Goal: Information Seeking & Learning: Compare options

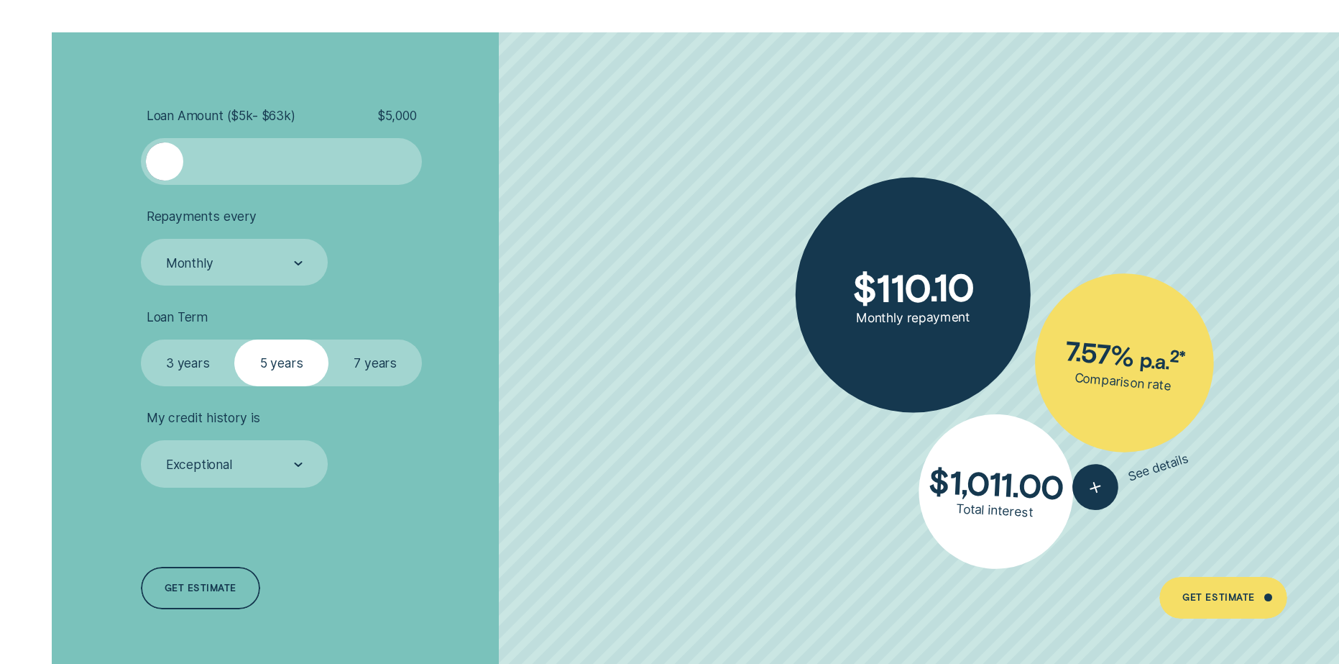
scroll to position [3235, 0]
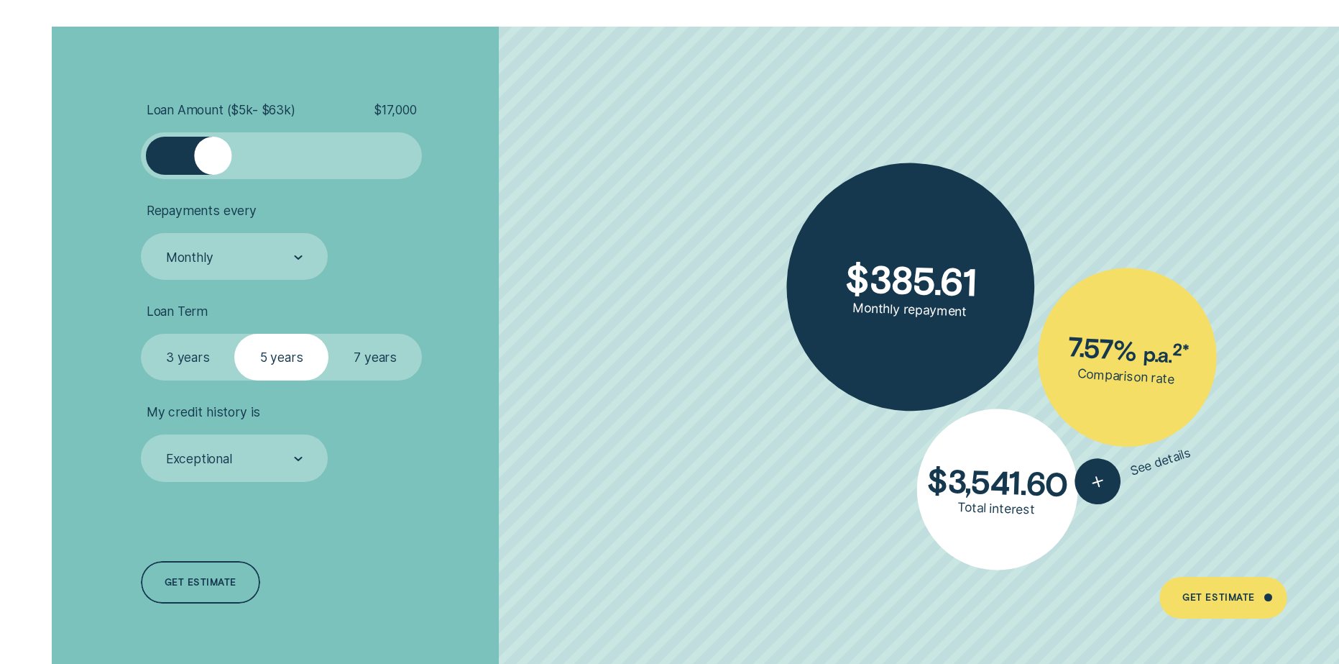
drag, startPoint x: 168, startPoint y: 156, endPoint x: 213, endPoint y: 158, distance: 45.3
click at [213, 158] on div at bounding box center [212, 155] width 37 height 37
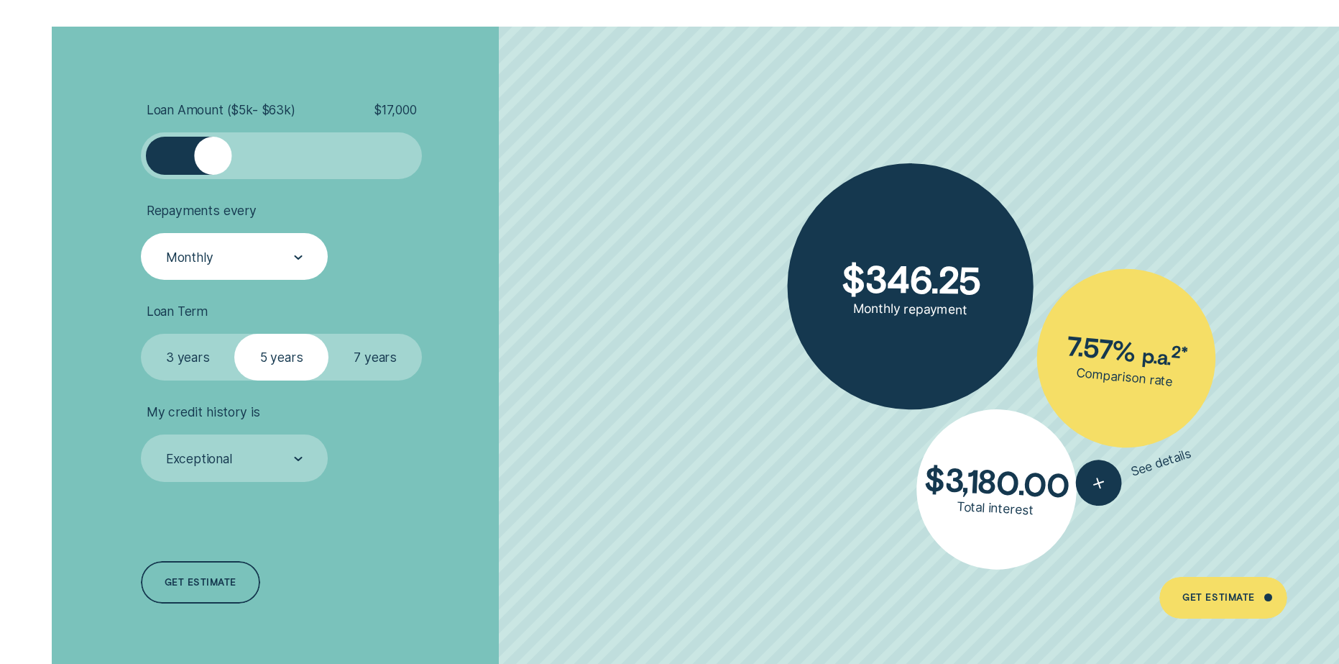
click at [263, 262] on div "Monthly" at bounding box center [234, 257] width 139 height 18
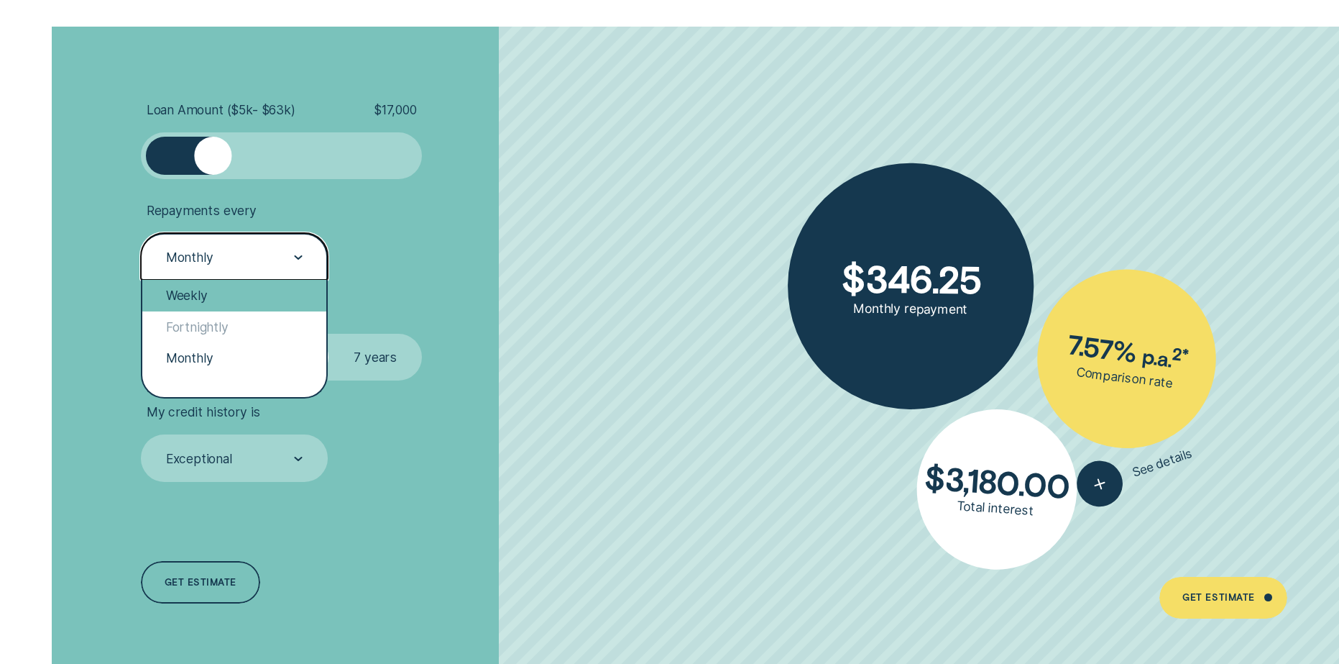
click at [231, 288] on div "Weekly" at bounding box center [234, 295] width 184 height 31
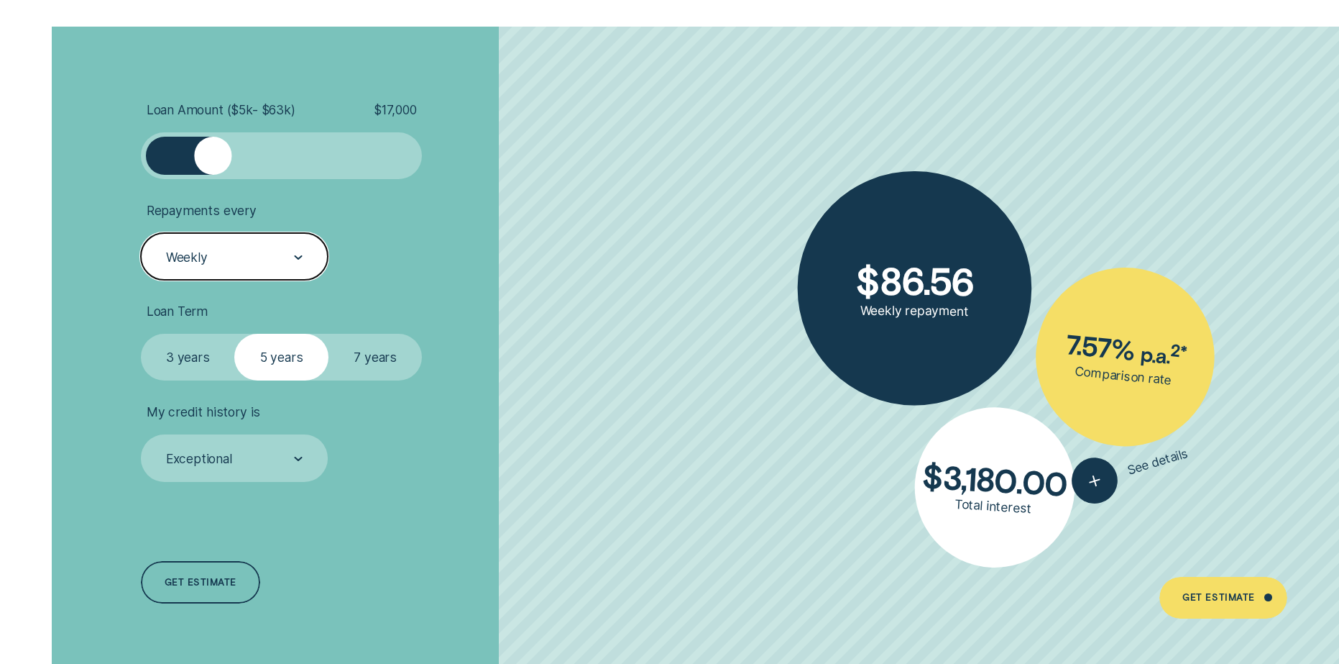
click at [267, 245] on div "Weekly" at bounding box center [234, 256] width 187 height 47
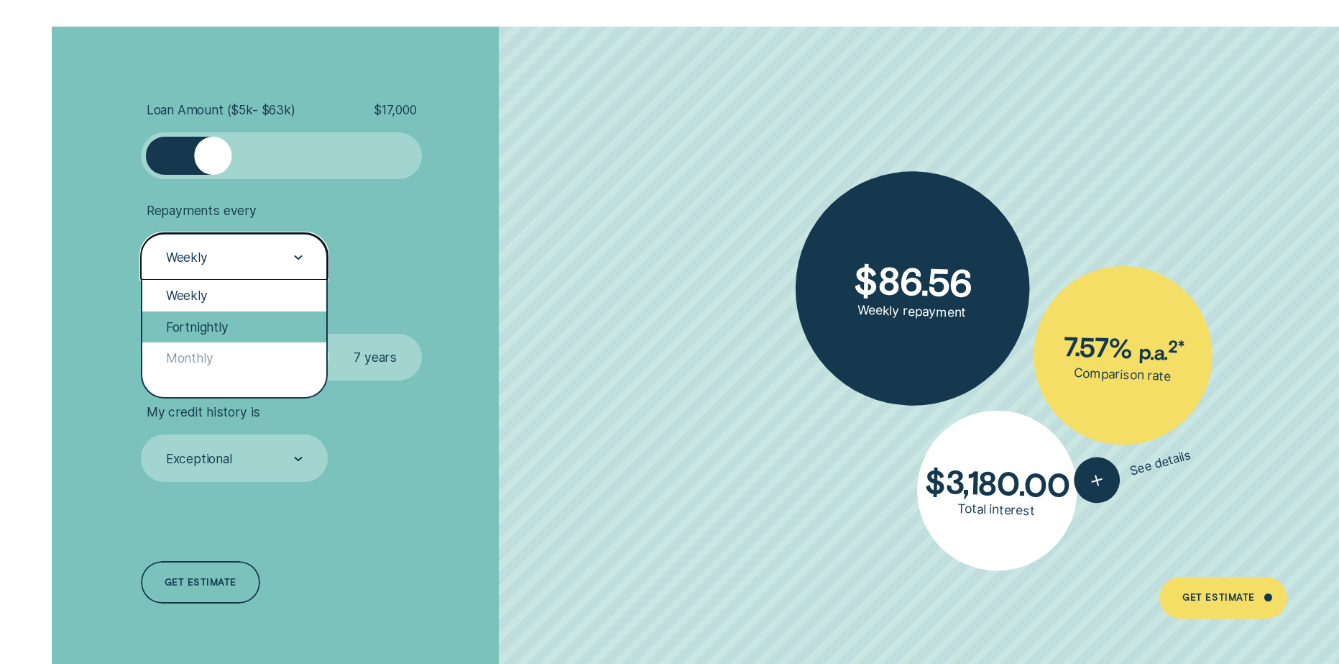
click at [248, 329] on div "Fortnightly" at bounding box center [234, 326] width 184 height 31
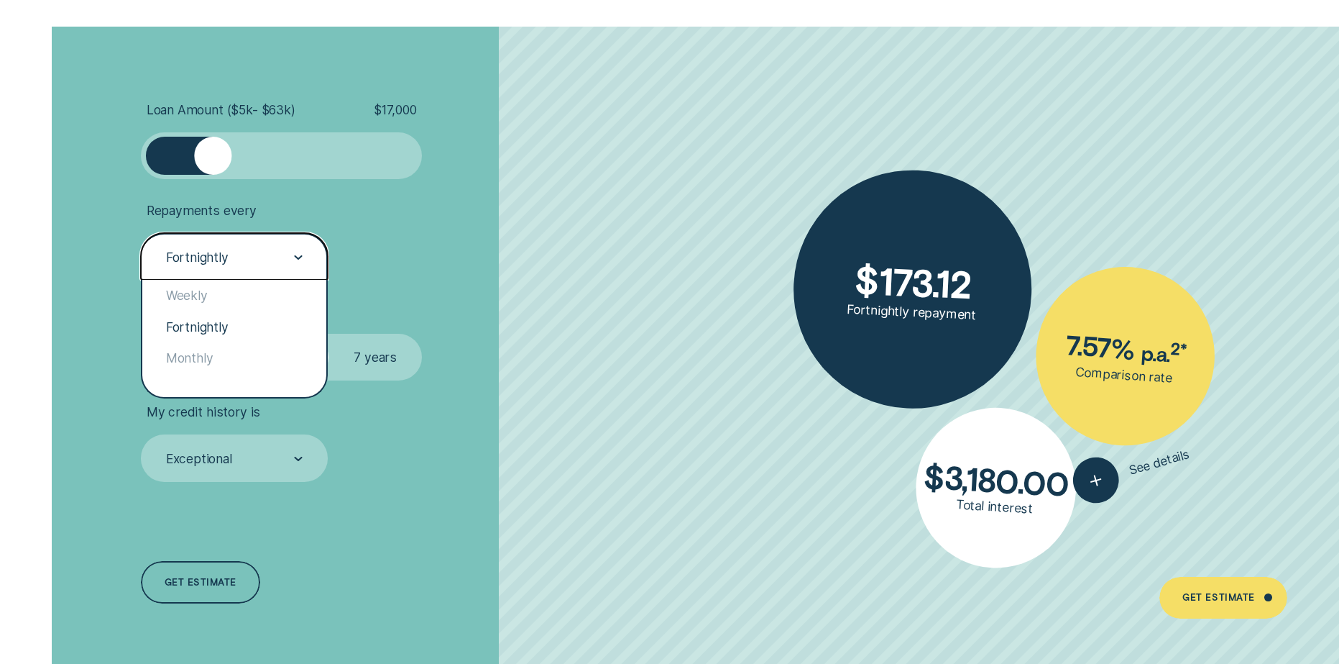
click at [254, 262] on div "Fortnightly" at bounding box center [234, 257] width 139 height 18
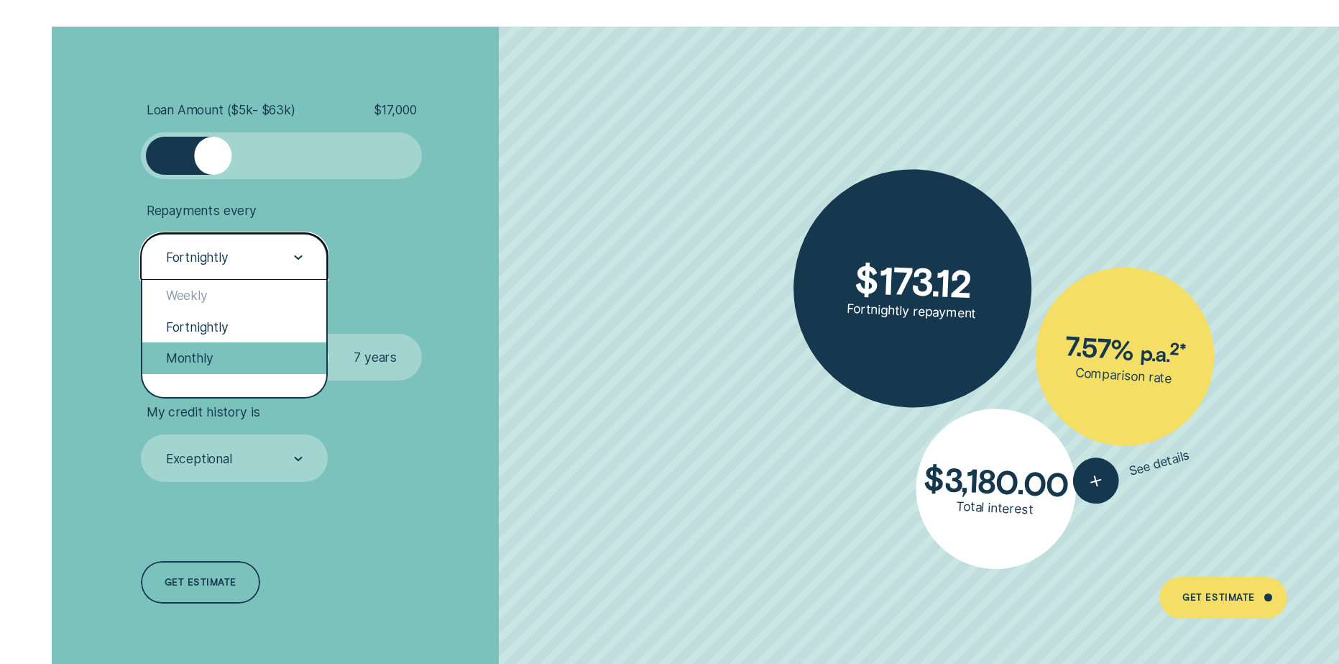
click at [253, 351] on div "Monthly" at bounding box center [234, 357] width 184 height 31
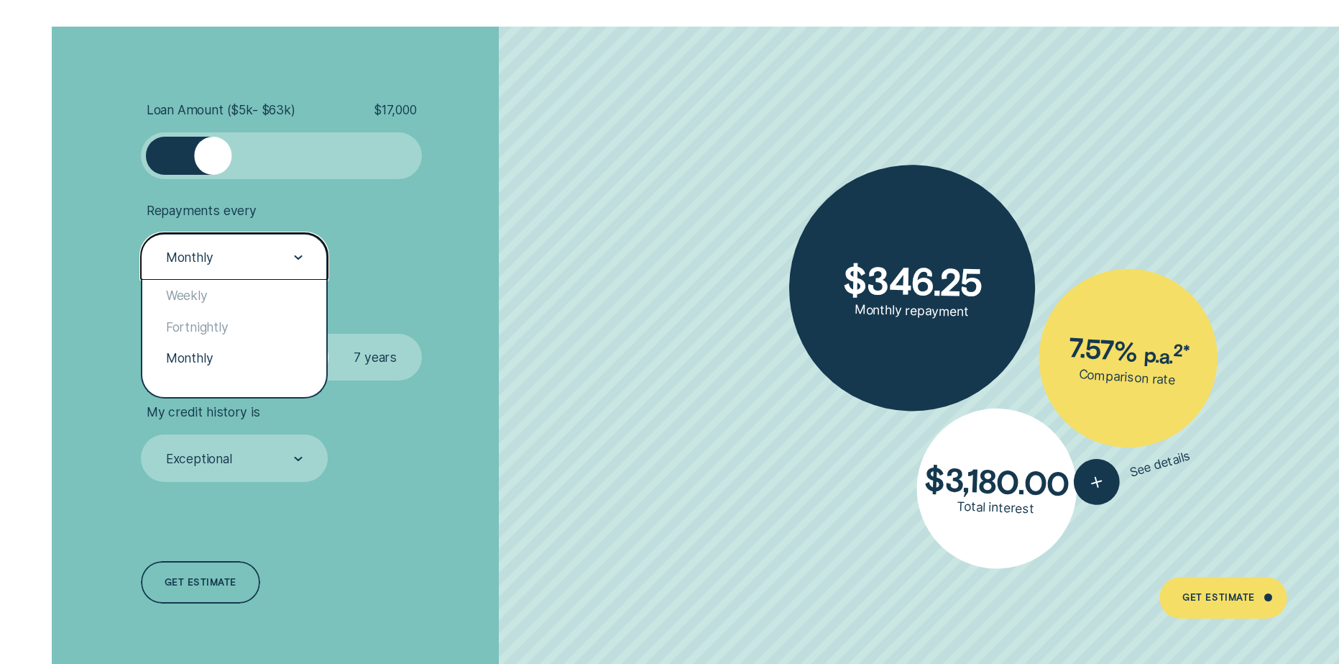
click at [251, 264] on div "Monthly" at bounding box center [234, 257] width 139 height 18
click at [263, 329] on div "Fortnightly" at bounding box center [234, 326] width 184 height 31
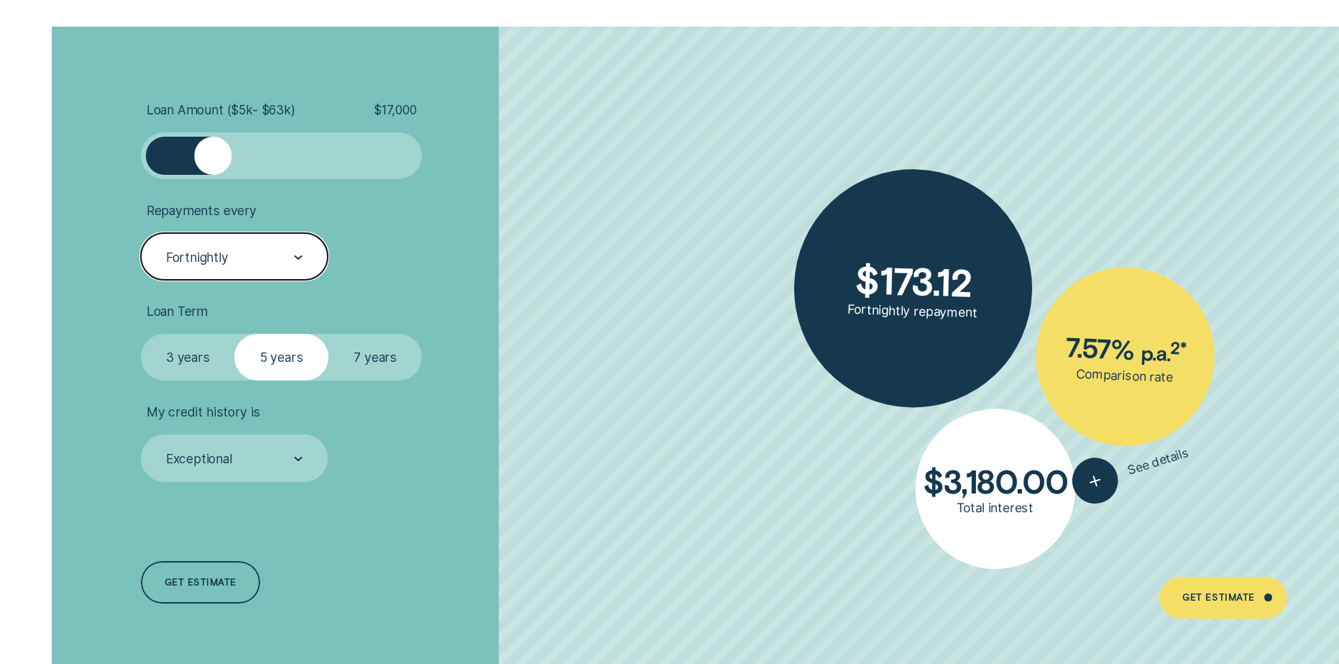
click at [206, 242] on div "Fortnightly" at bounding box center [234, 256] width 187 height 47
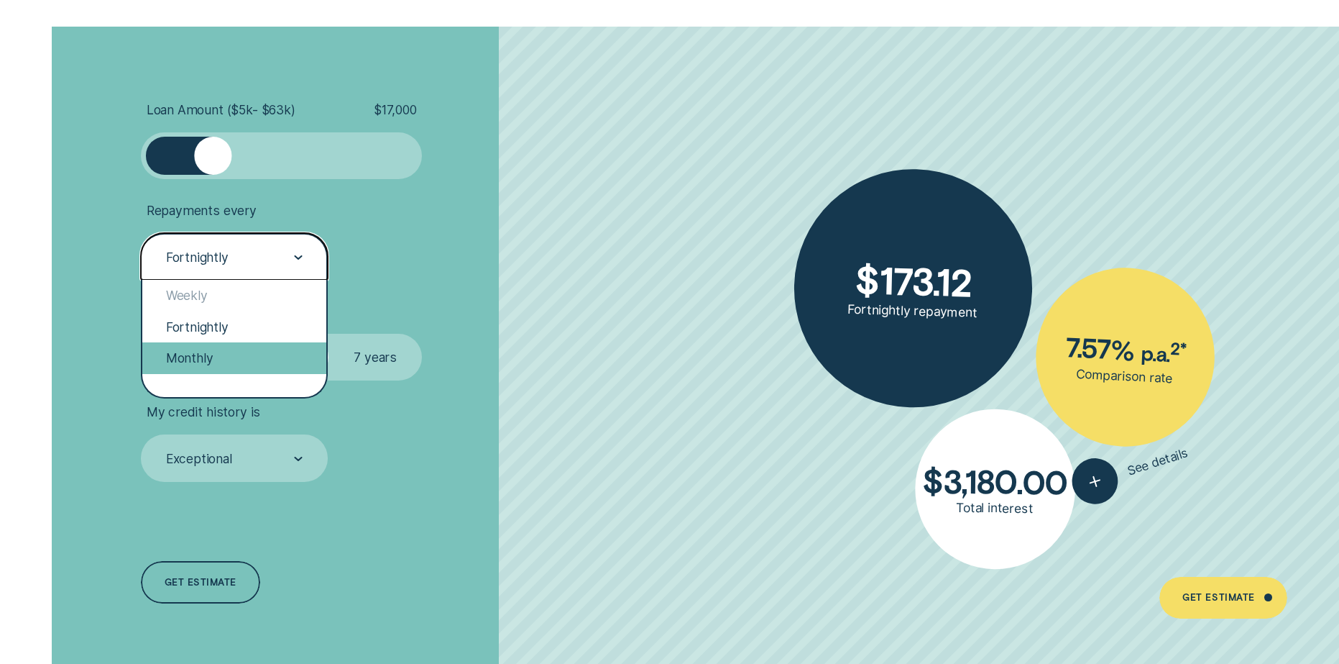
click at [232, 353] on div "Monthly" at bounding box center [234, 357] width 184 height 31
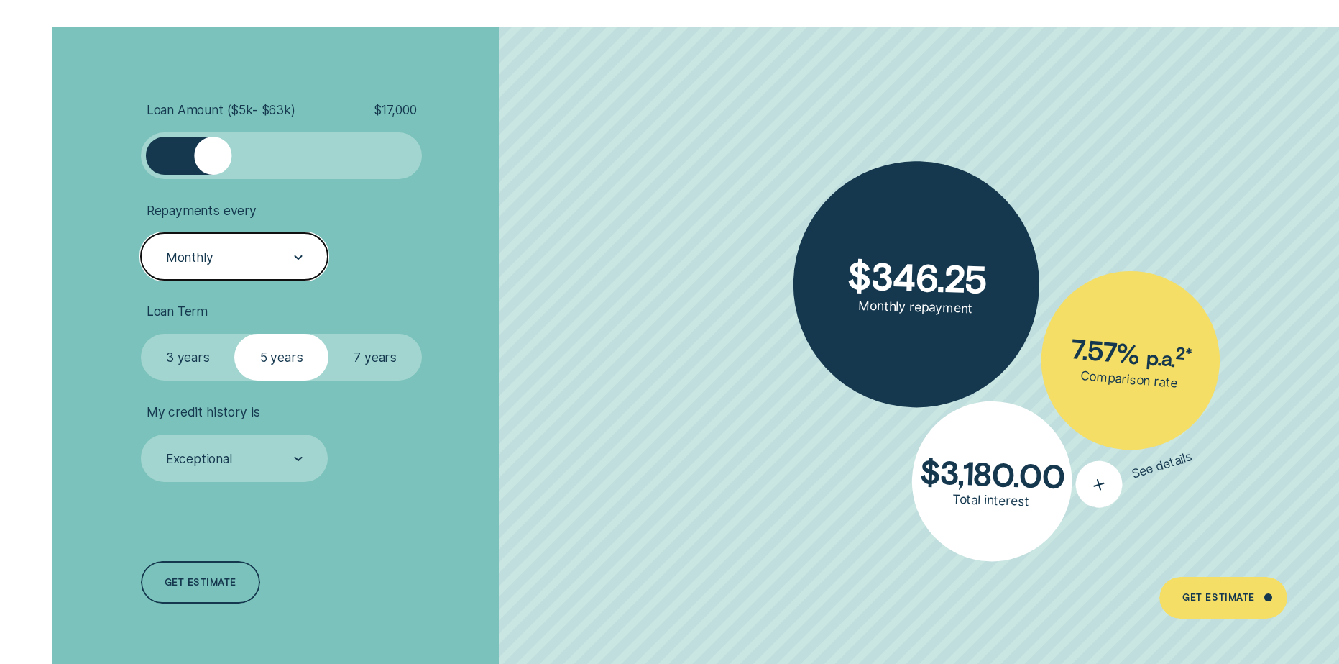
click at [1096, 489] on icon "button" at bounding box center [1099, 484] width 29 height 27
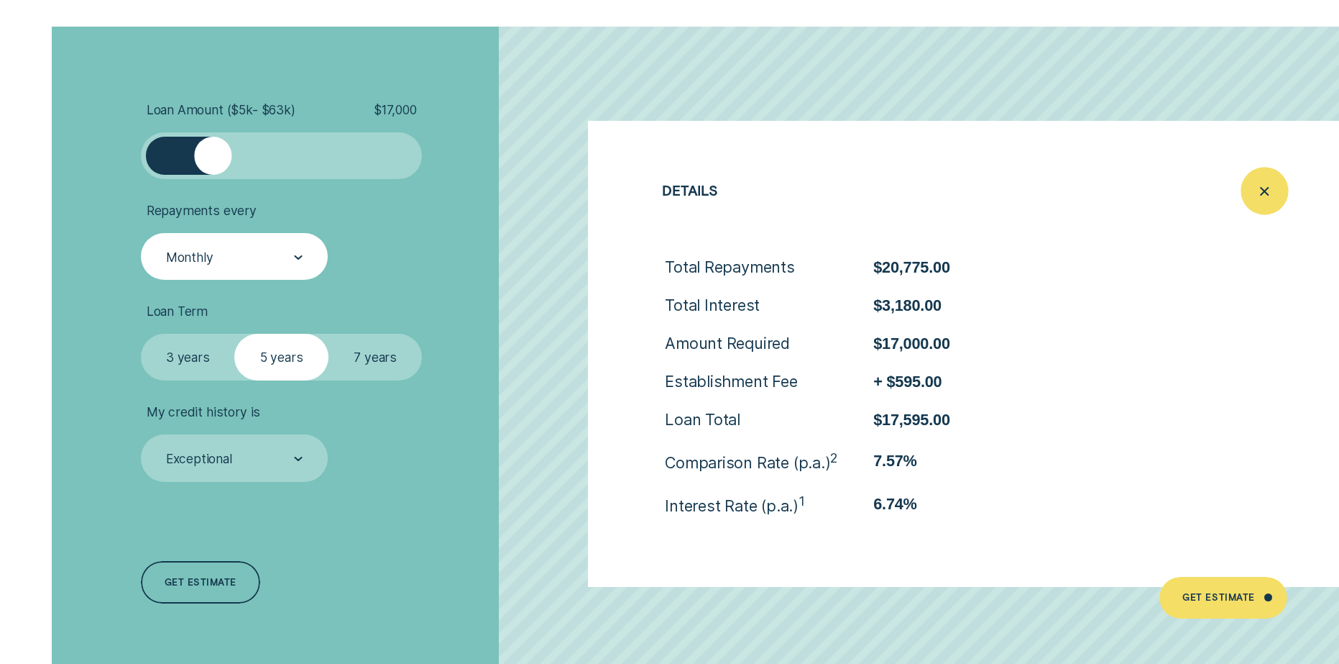
click at [1257, 186] on icon "Close loan details" at bounding box center [1265, 191] width 24 height 22
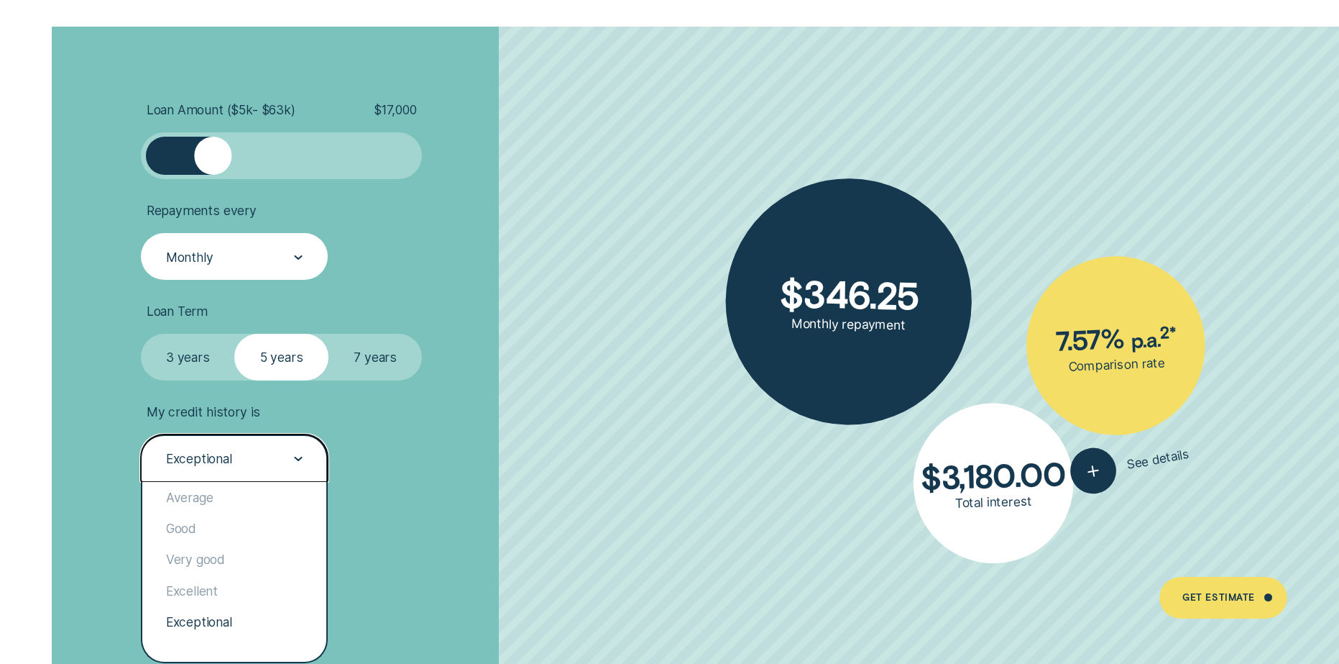
click at [260, 458] on div "Exceptional" at bounding box center [234, 459] width 139 height 18
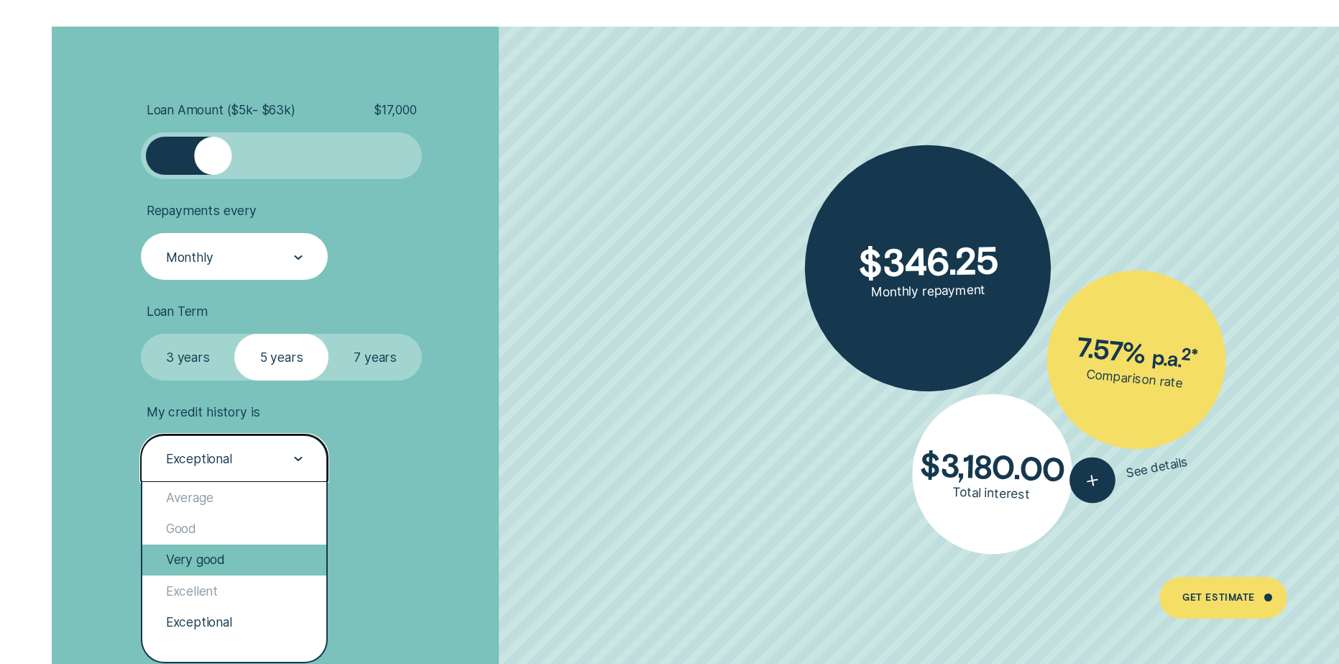
click at [232, 546] on div "Very good" at bounding box center [234, 559] width 184 height 31
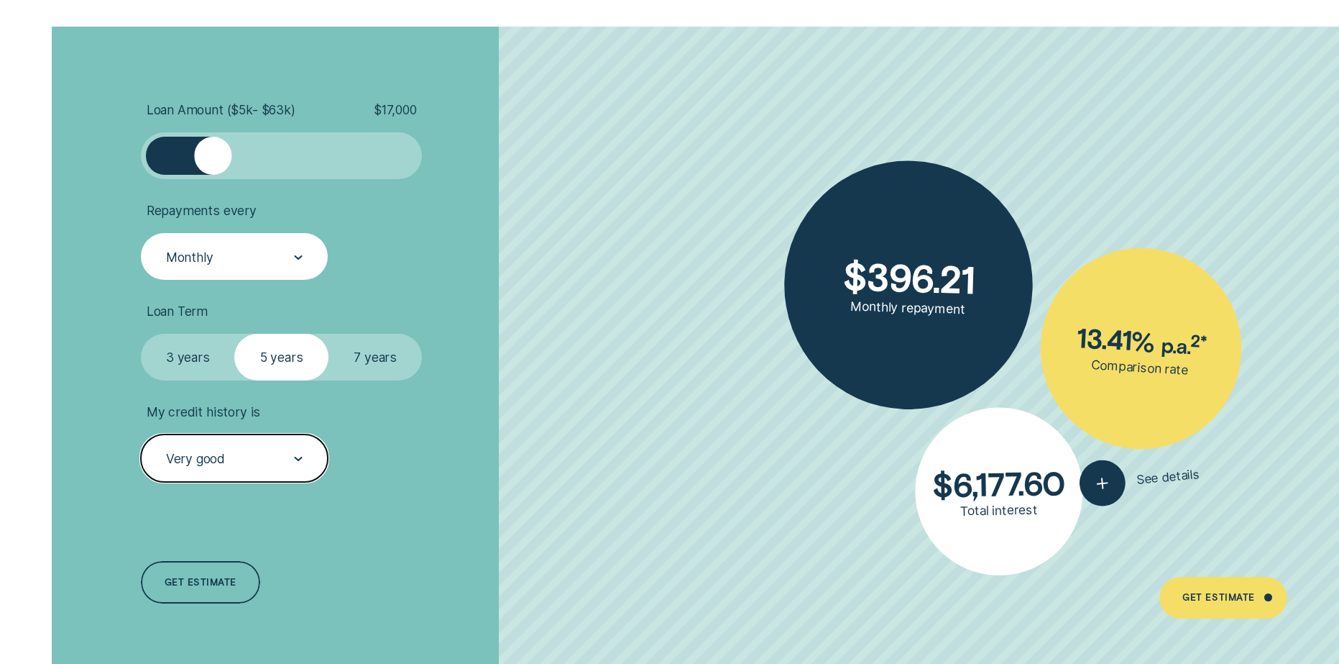
click at [239, 459] on div "Very good" at bounding box center [234, 459] width 139 height 18
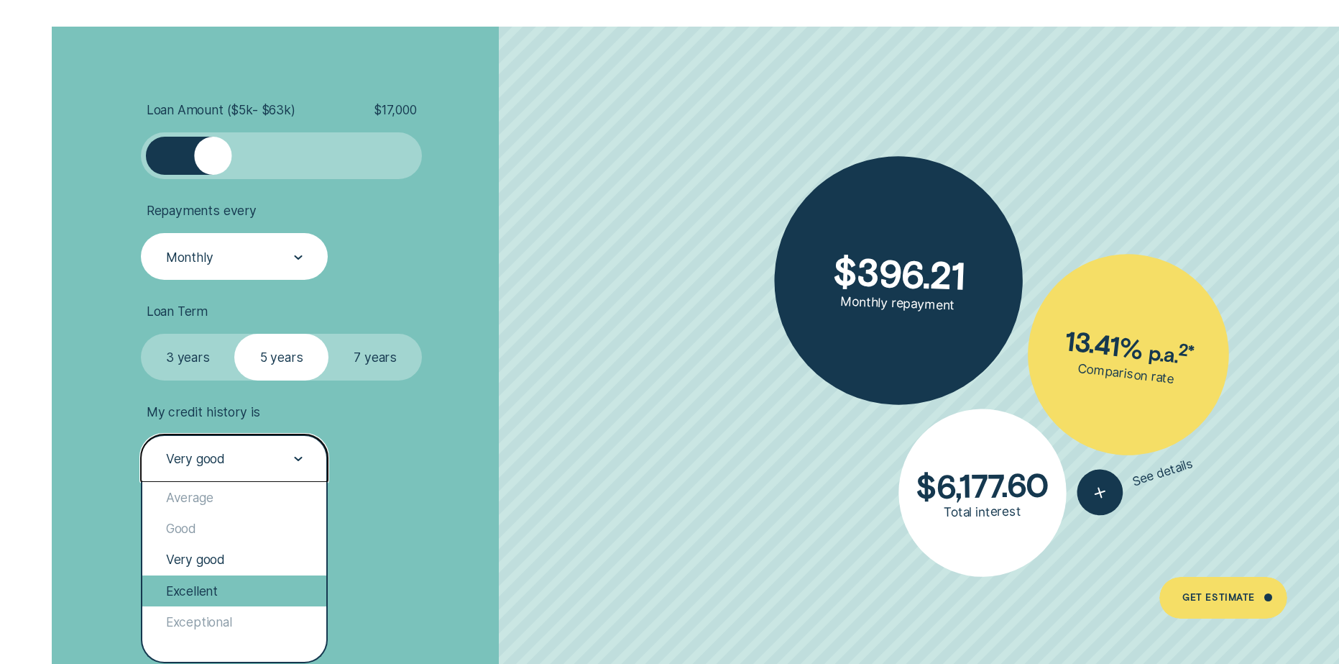
click at [226, 582] on div "Excellent" at bounding box center [234, 590] width 184 height 31
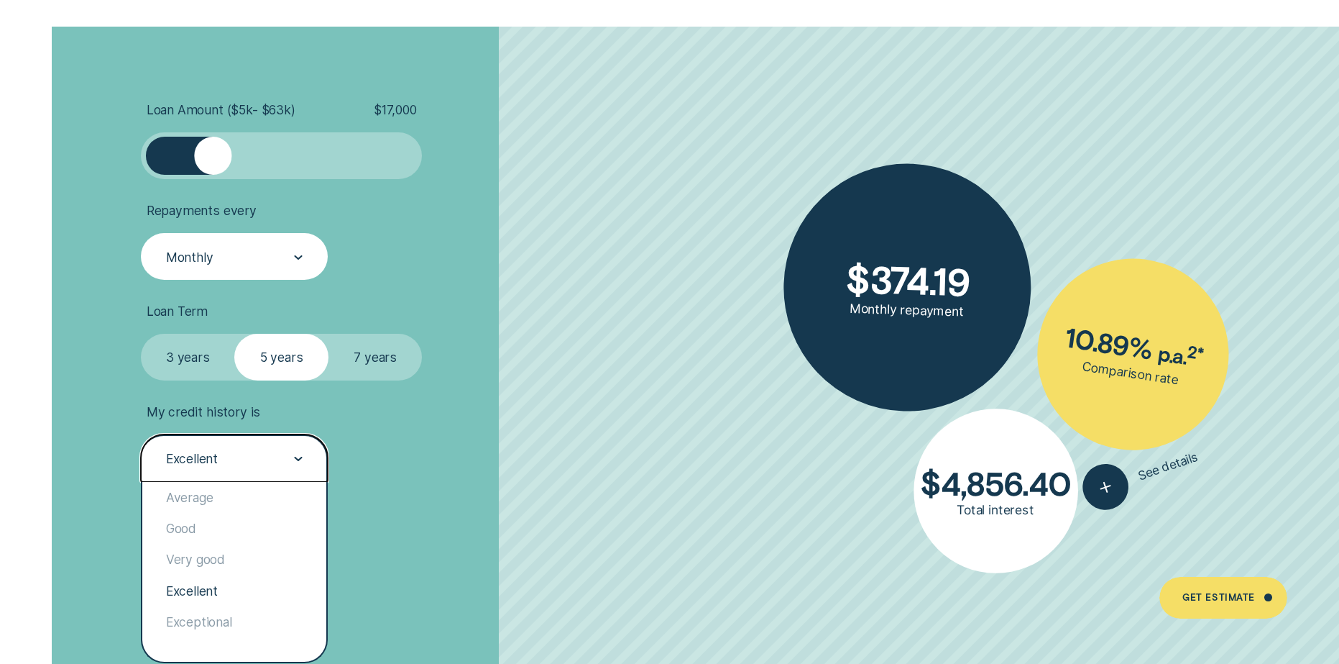
click at [279, 455] on div "Excellent" at bounding box center [234, 459] width 139 height 18
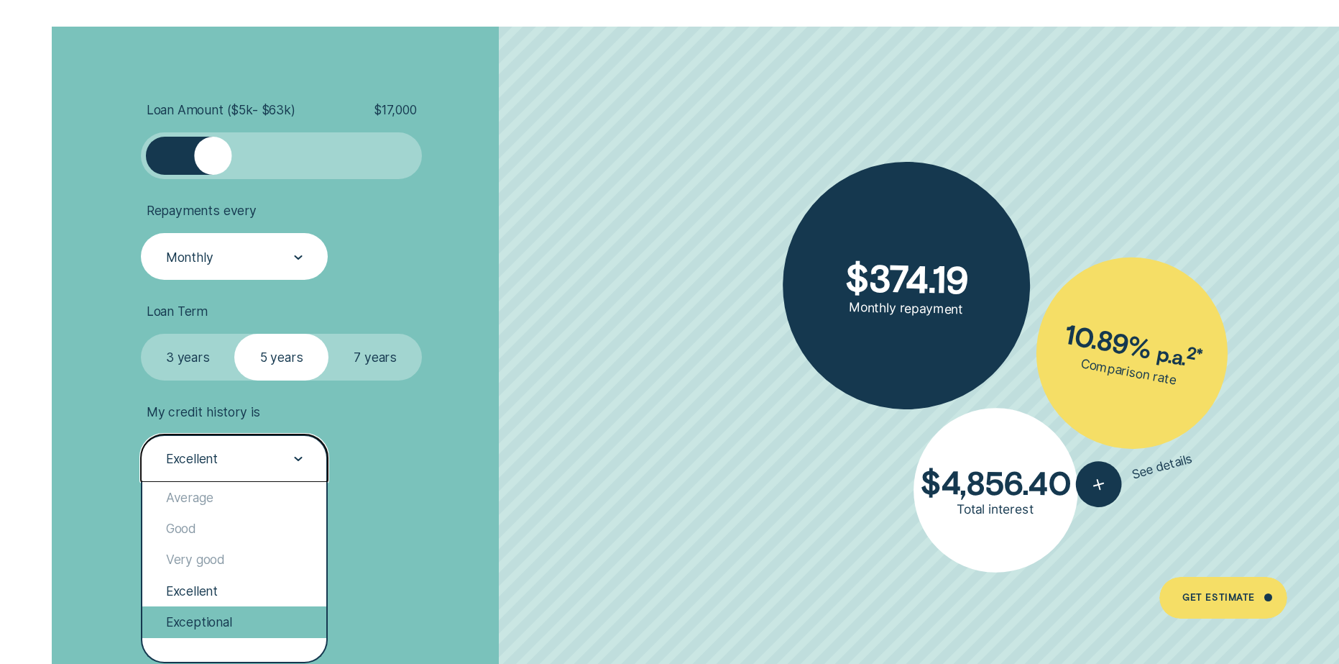
click at [232, 613] on div "Exceptional" at bounding box center [234, 621] width 184 height 31
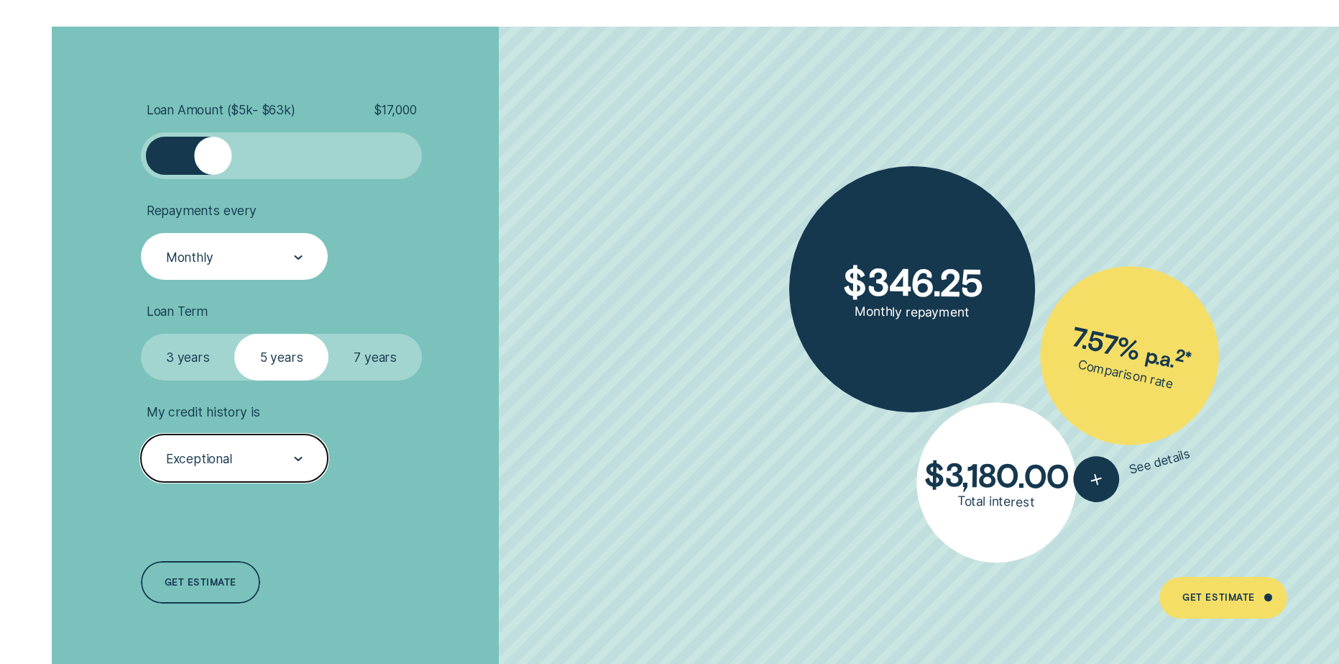
click at [285, 439] on div "Exceptional" at bounding box center [234, 457] width 187 height 47
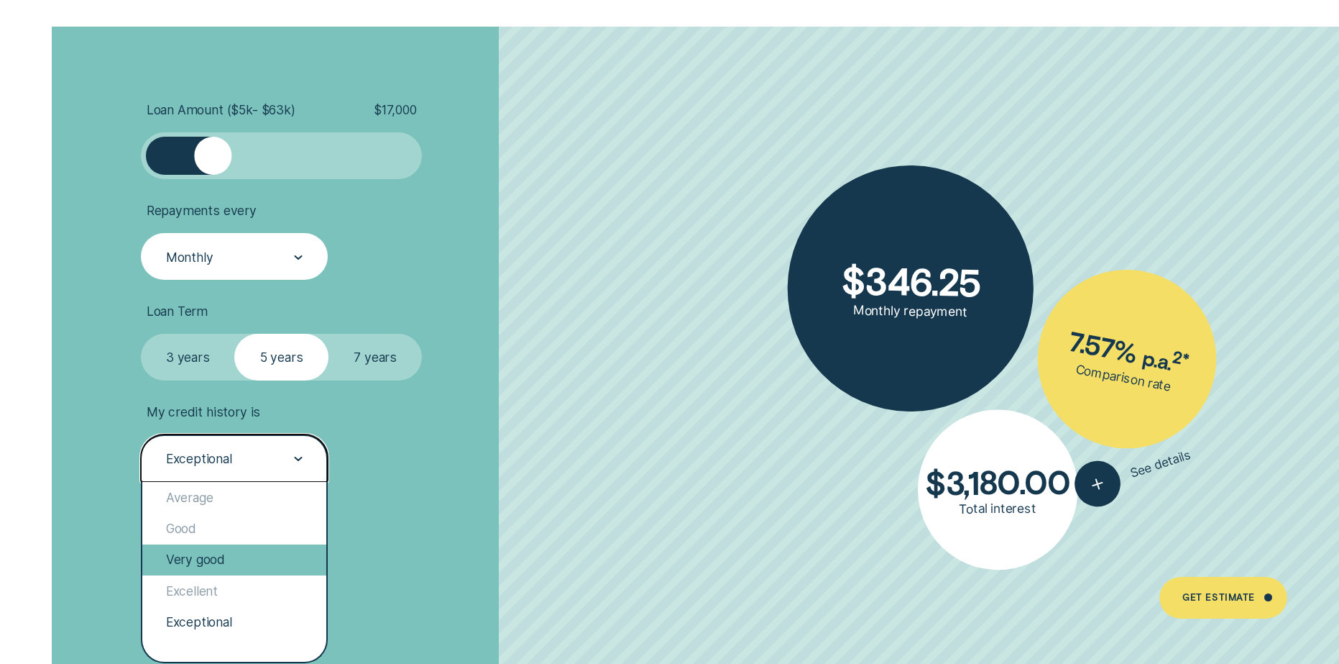
click at [247, 551] on div "Very good" at bounding box center [234, 559] width 184 height 31
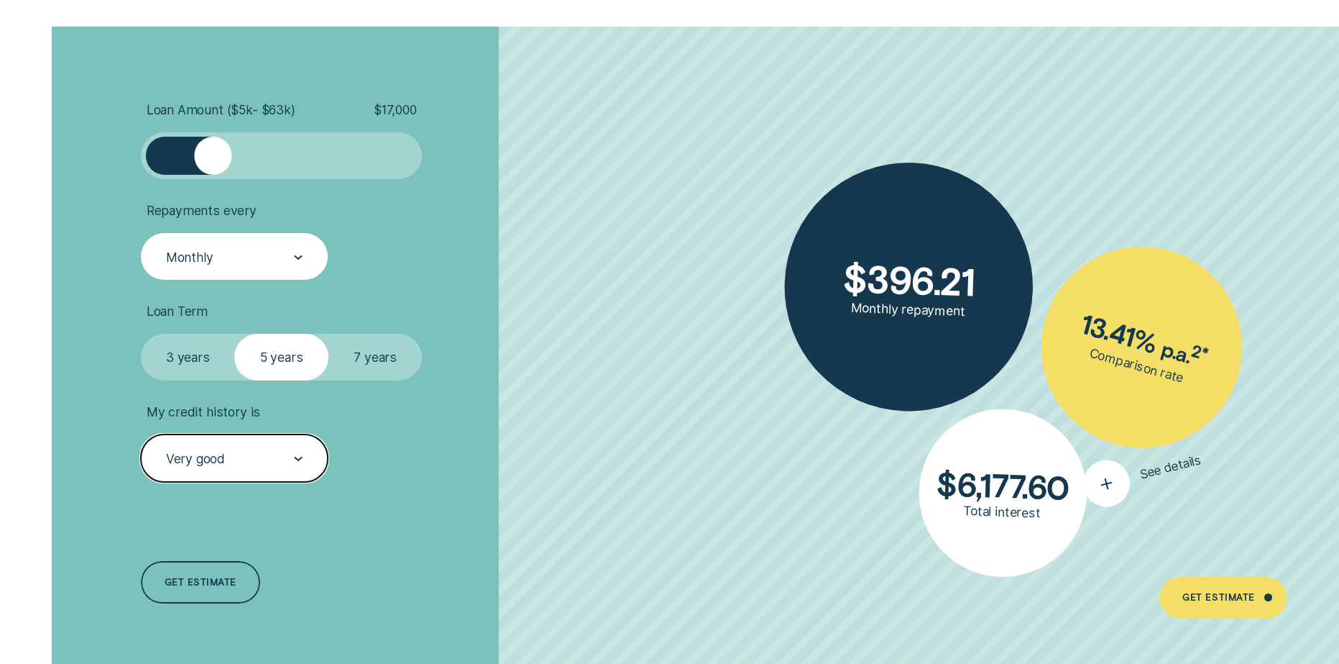
click at [1104, 479] on icon "button" at bounding box center [1107, 483] width 28 height 27
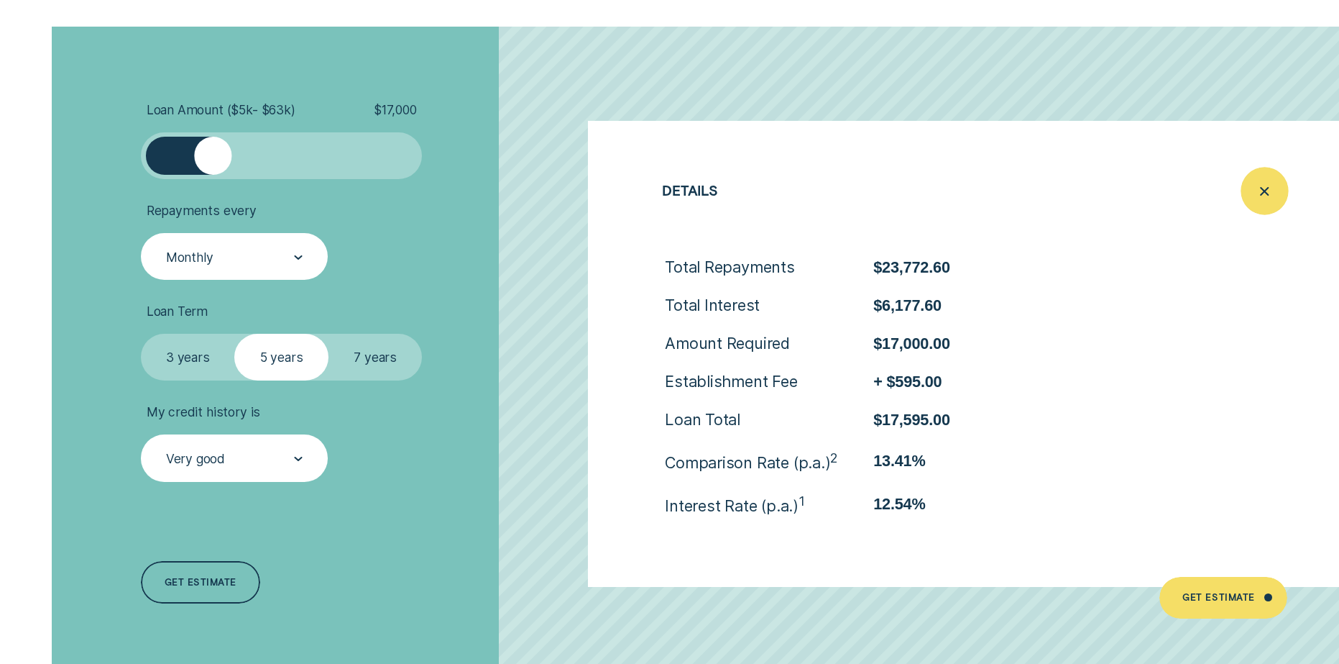
click at [1268, 193] on line "Close loan details" at bounding box center [1265, 190] width 7 height 7
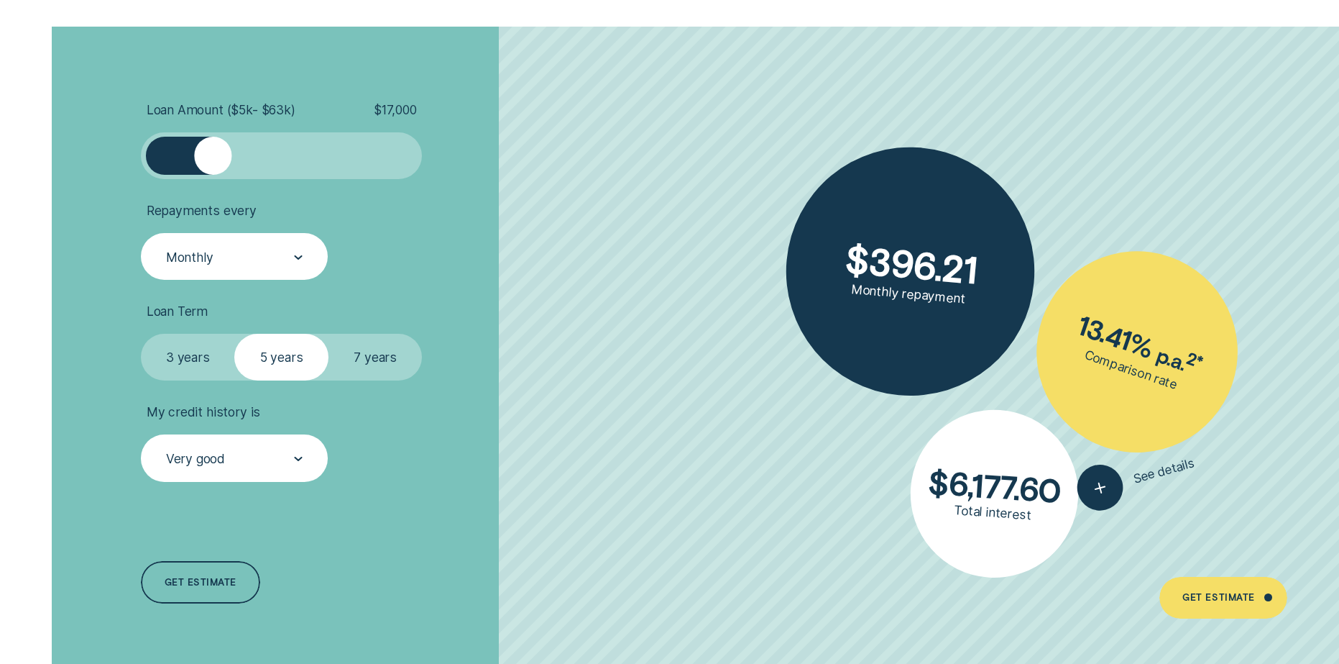
click at [383, 355] on label "7 years" at bounding box center [375, 357] width 93 height 47
click at [329, 334] on input "7 years" at bounding box center [329, 334] width 0 height 0
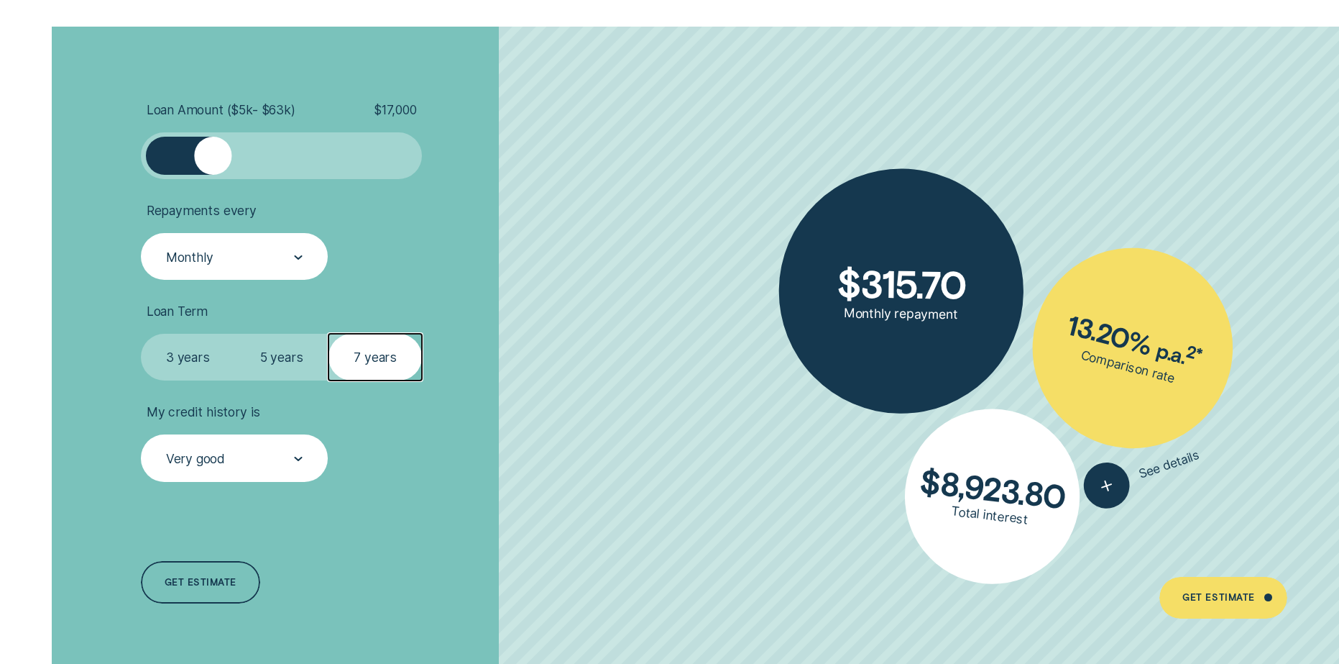
click at [288, 354] on label "5 years" at bounding box center [281, 357] width 93 height 47
click at [235, 334] on input "5 years" at bounding box center [235, 334] width 0 height 0
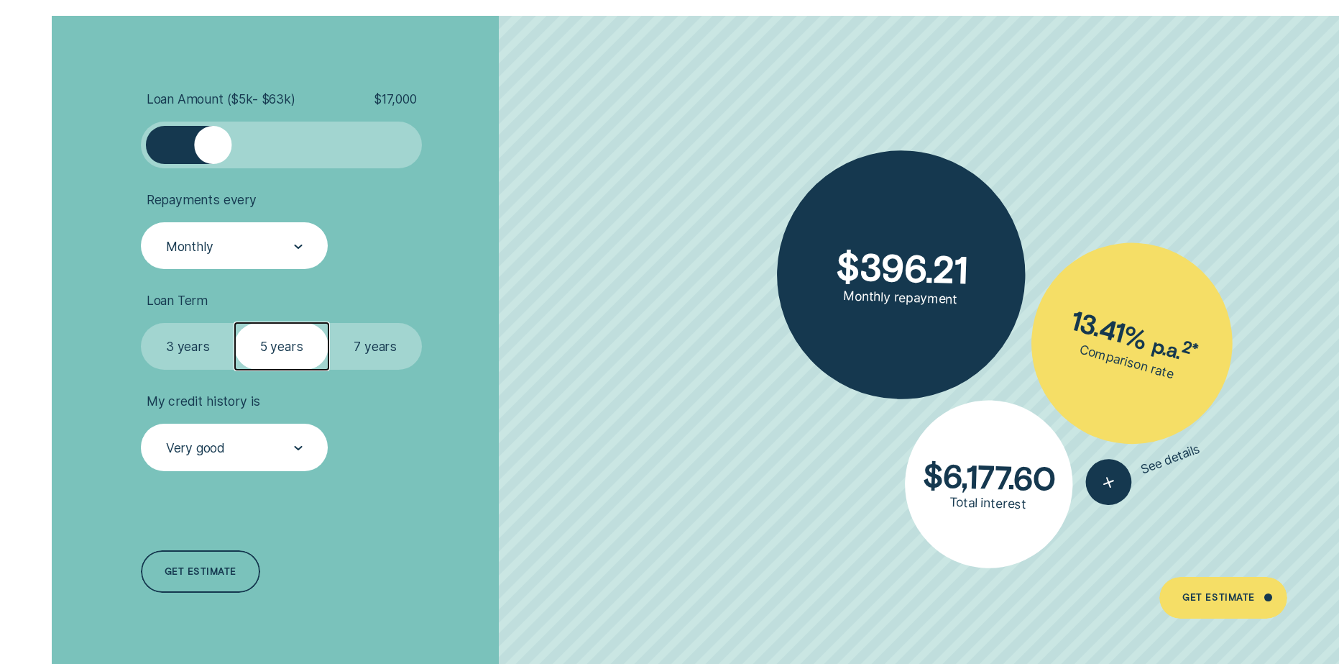
scroll to position [3164, 0]
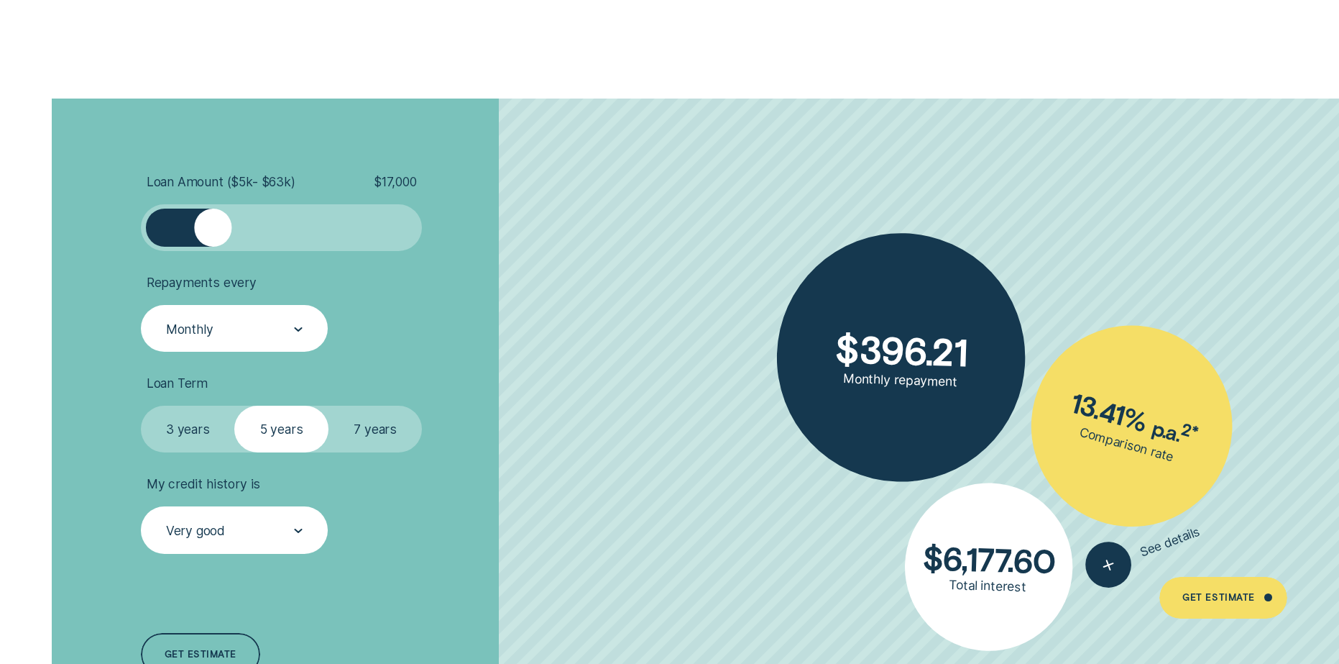
click at [189, 433] on label "3 years" at bounding box center [187, 429] width 93 height 47
click at [141, 406] on input "3 years" at bounding box center [141, 406] width 0 height 0
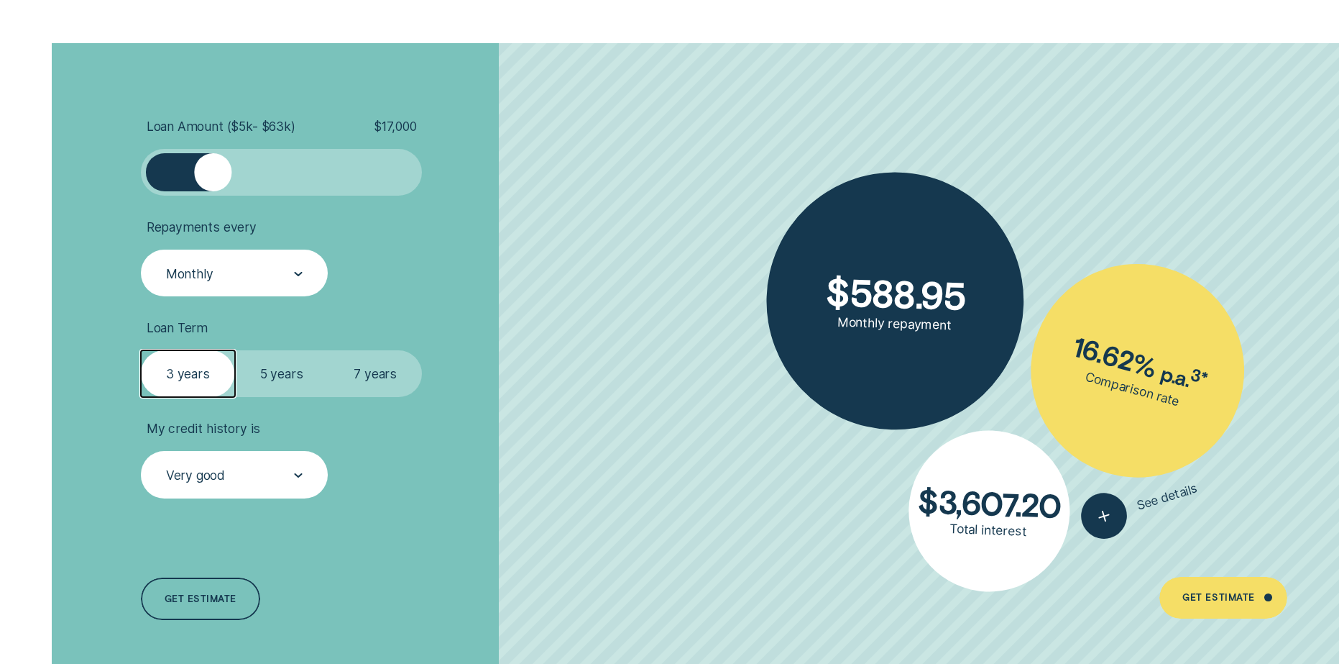
scroll to position [3235, 0]
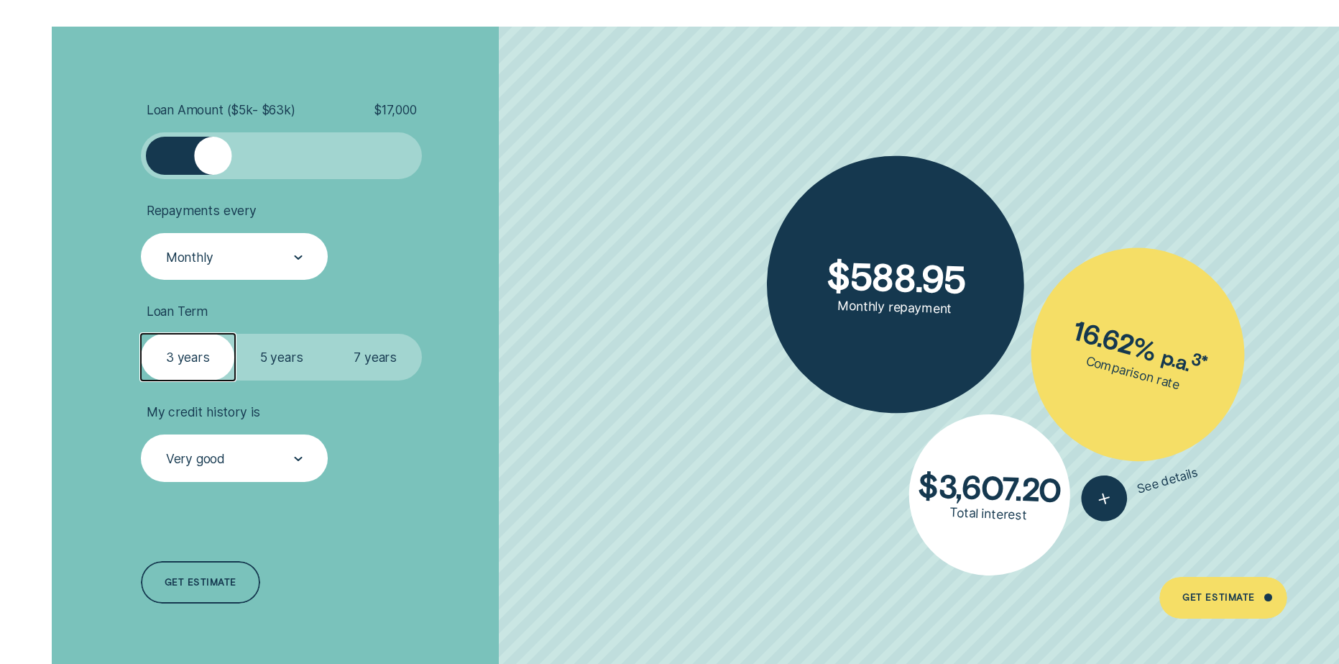
click at [284, 349] on label "5 years" at bounding box center [281, 357] width 93 height 47
click at [235, 334] on input "5 years" at bounding box center [235, 334] width 0 height 0
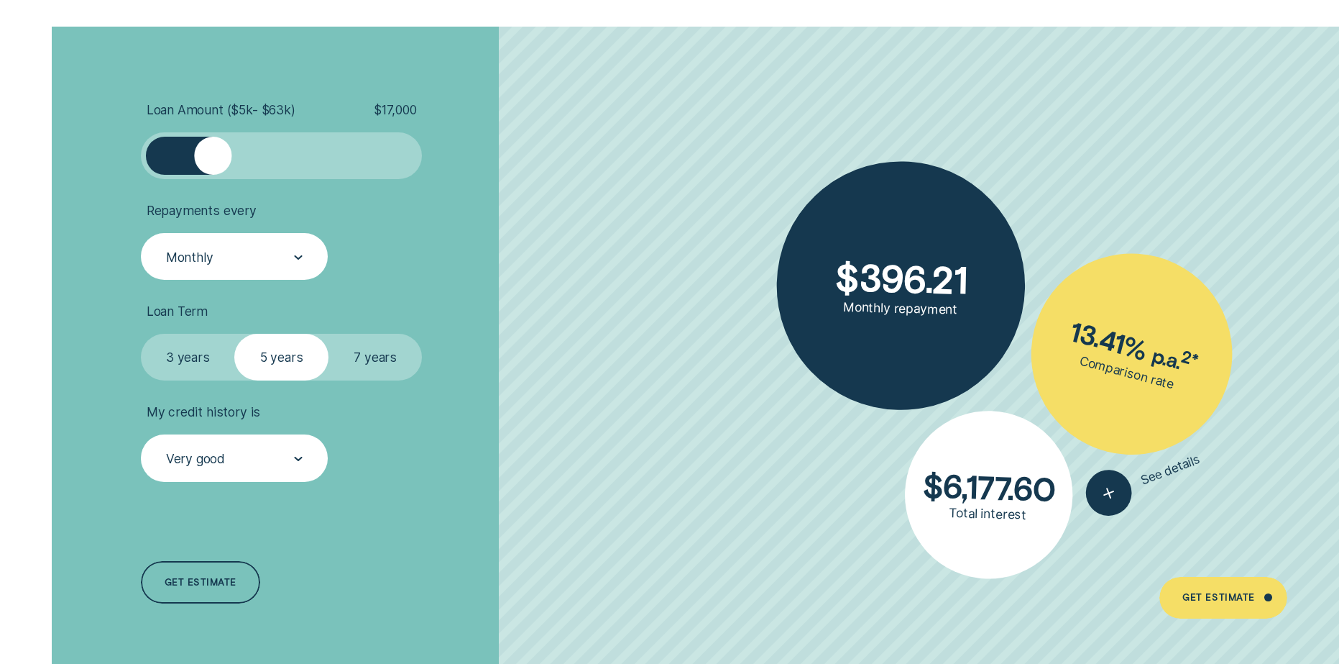
click at [359, 349] on label "7 years" at bounding box center [375, 357] width 93 height 47
click at [329, 334] on input "7 years" at bounding box center [329, 334] width 0 height 0
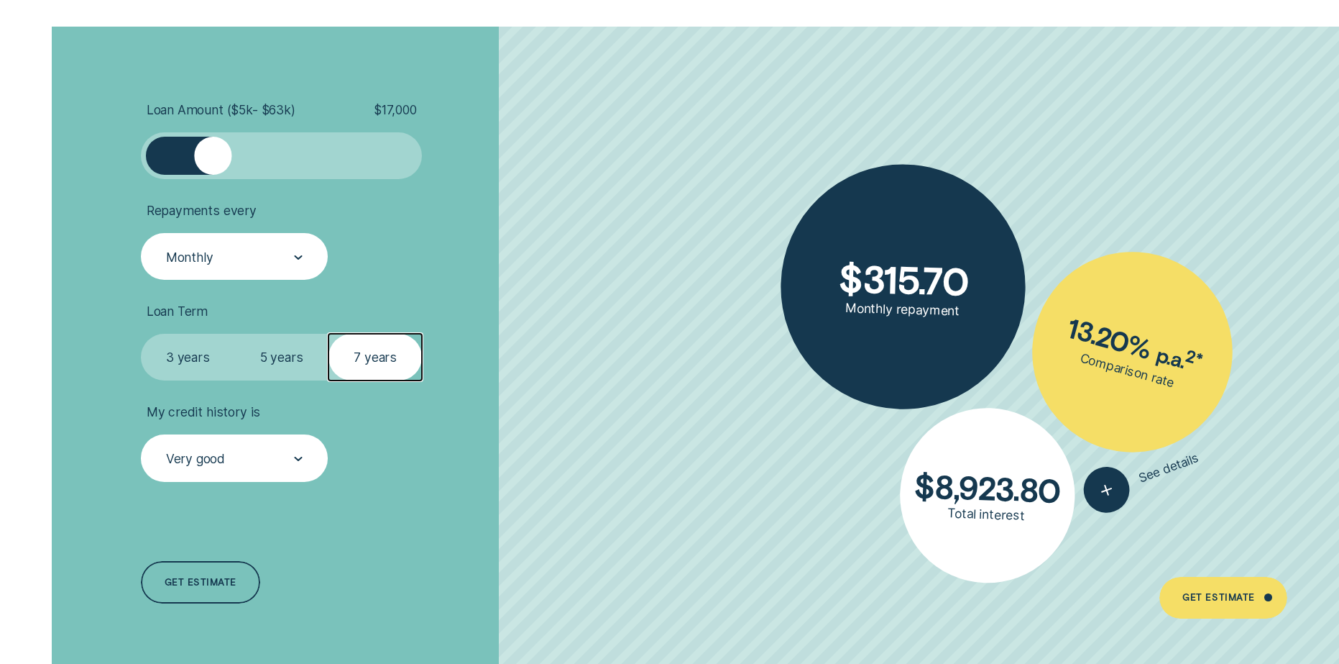
click at [290, 355] on label "5 years" at bounding box center [281, 357] width 93 height 47
click at [235, 334] on input "5 years" at bounding box center [235, 334] width 0 height 0
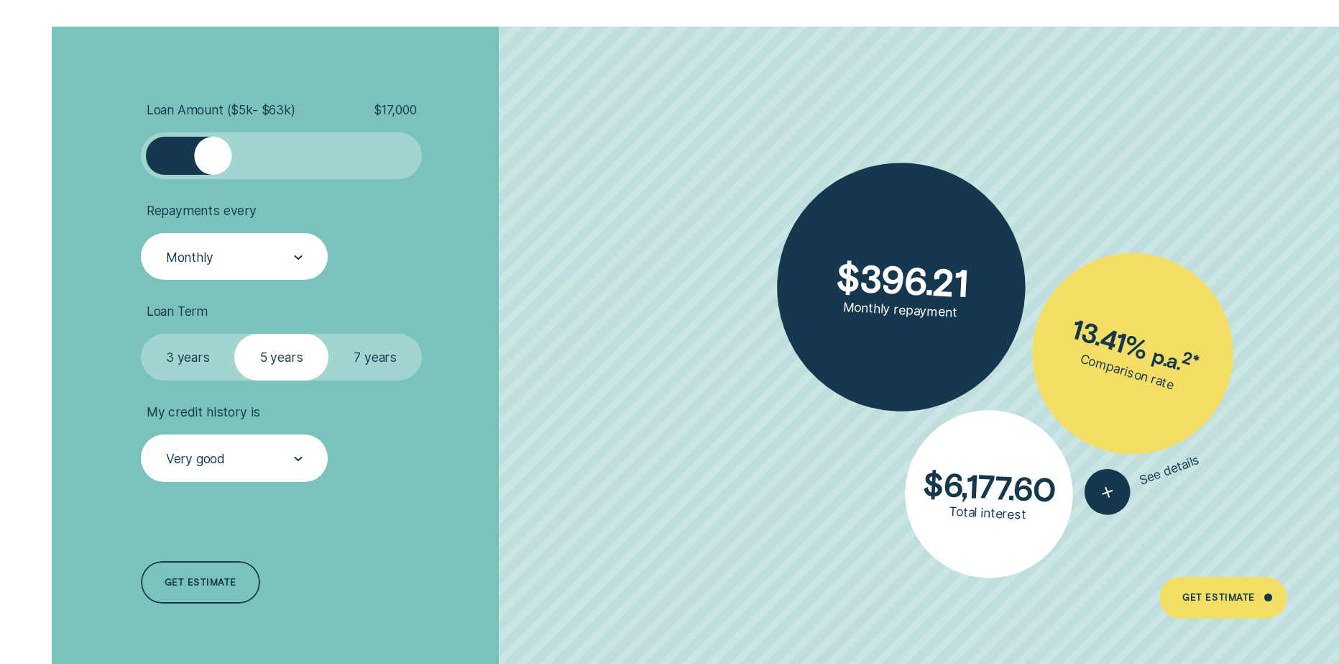
click at [389, 354] on label "7 years" at bounding box center [375, 357] width 93 height 47
click at [329, 334] on input "7 years" at bounding box center [329, 334] width 0 height 0
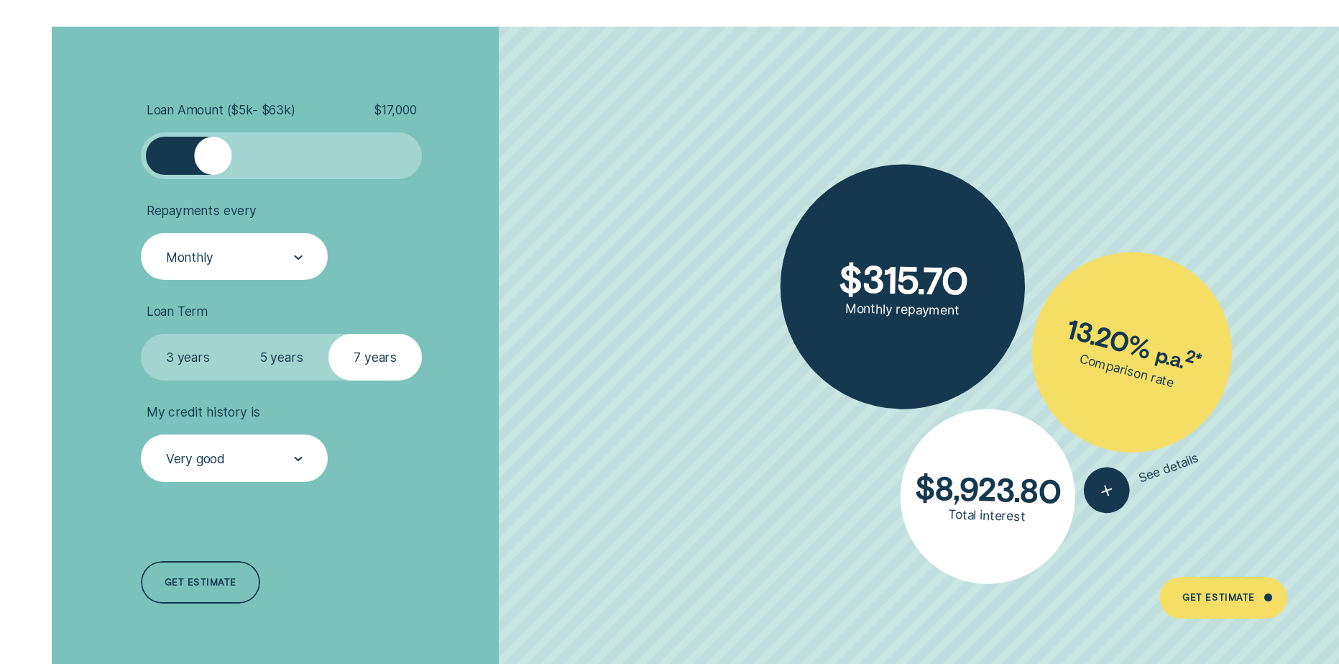
click at [291, 351] on label "5 years" at bounding box center [281, 357] width 93 height 47
click at [235, 334] on input "5 years" at bounding box center [235, 334] width 0 height 0
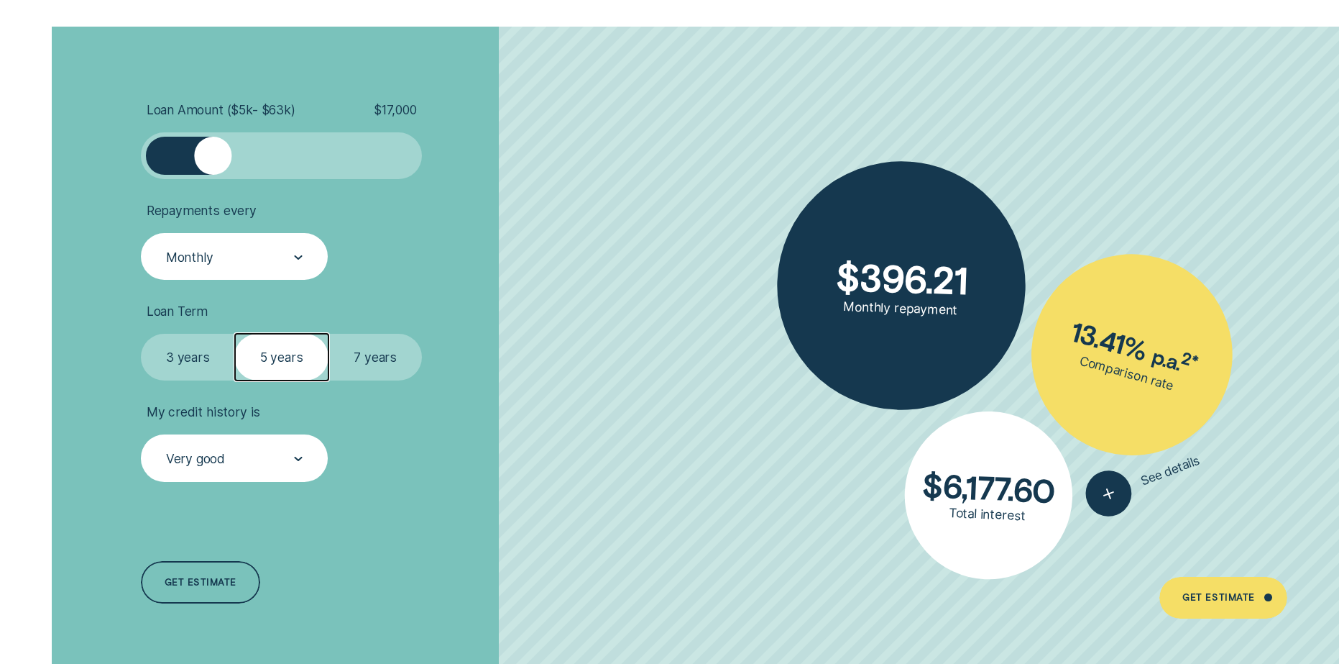
click at [182, 357] on label "3 years" at bounding box center [187, 357] width 93 height 47
click at [141, 334] on input "3 years" at bounding box center [141, 334] width 0 height 0
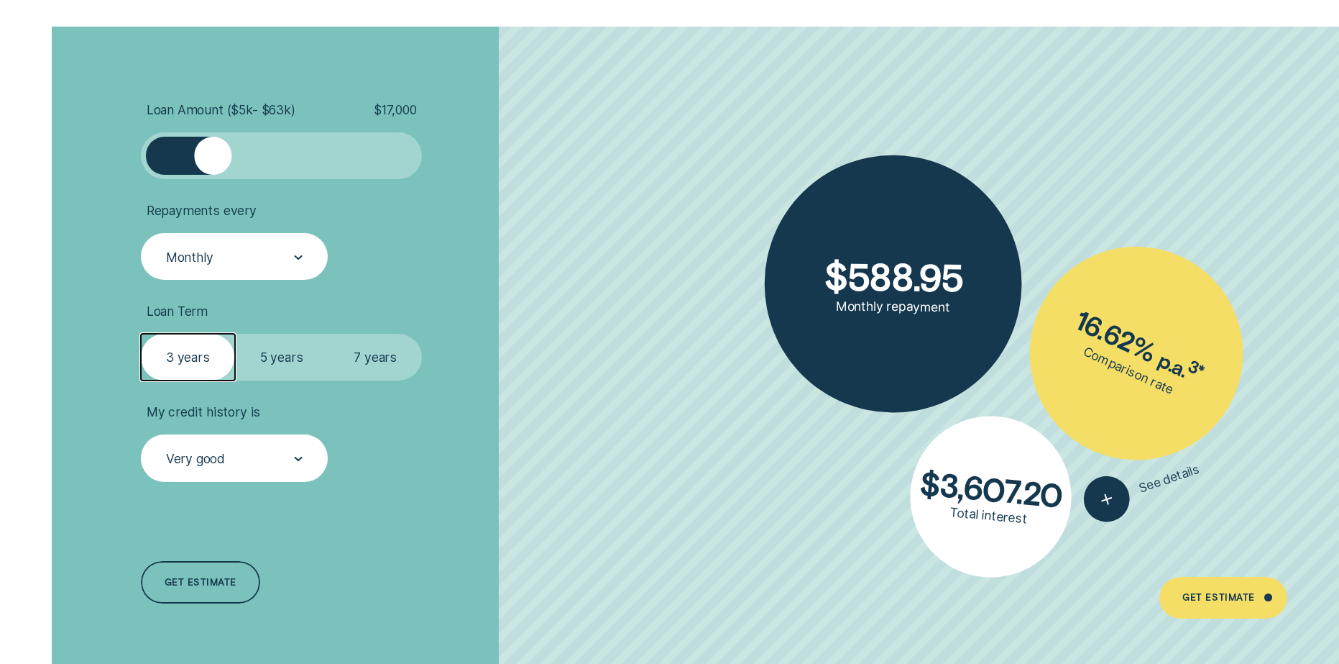
click at [255, 252] on div "Monthly" at bounding box center [234, 257] width 139 height 18
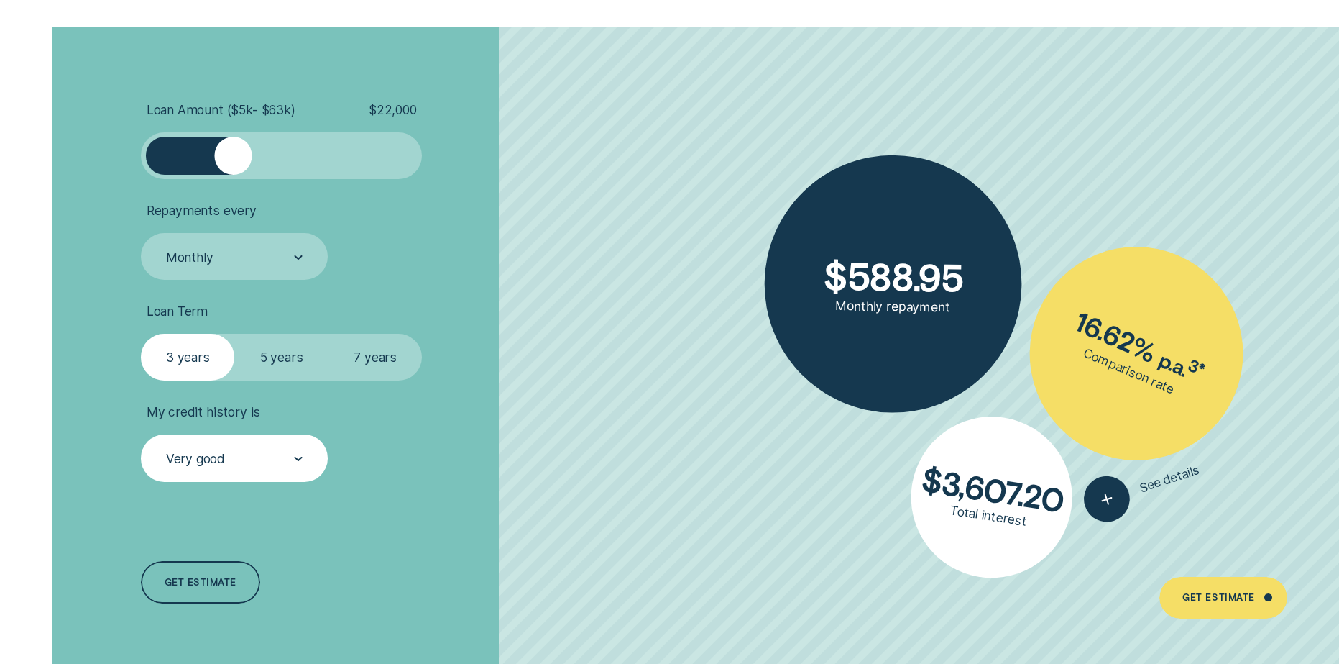
drag, startPoint x: 218, startPoint y: 160, endPoint x: 232, endPoint y: 160, distance: 13.7
click at [232, 160] on div at bounding box center [232, 155] width 37 height 37
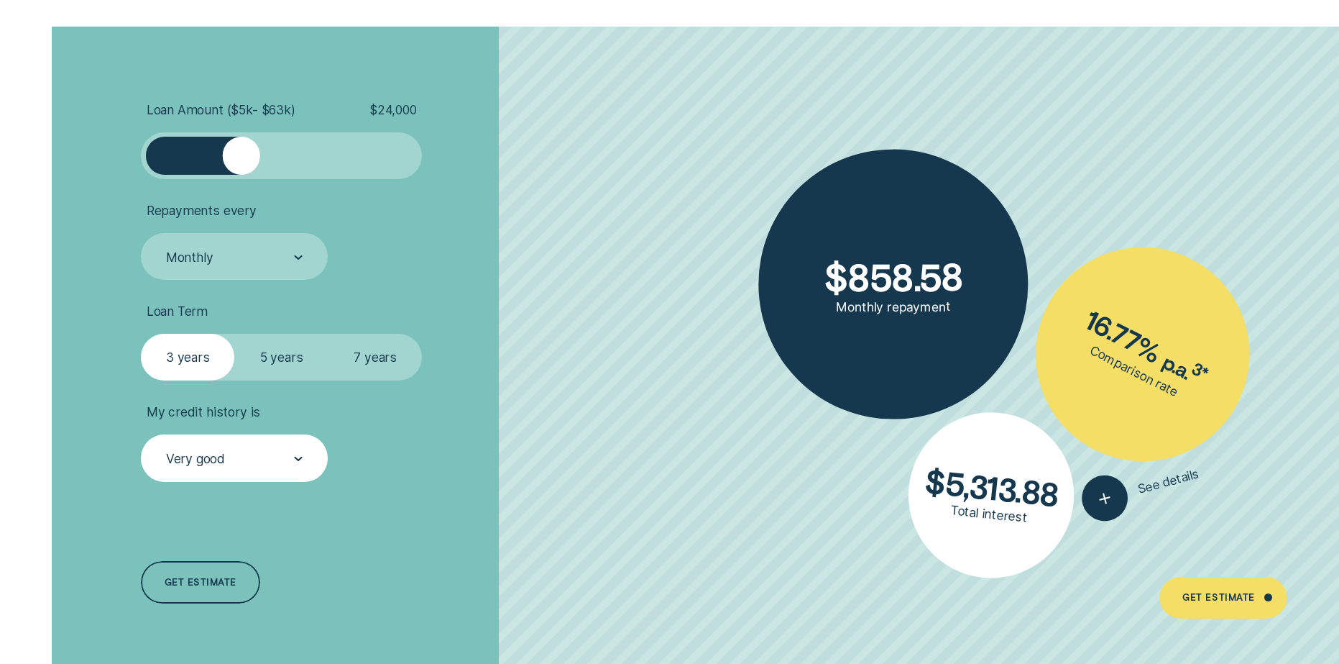
click at [242, 161] on div at bounding box center [240, 155] width 37 height 37
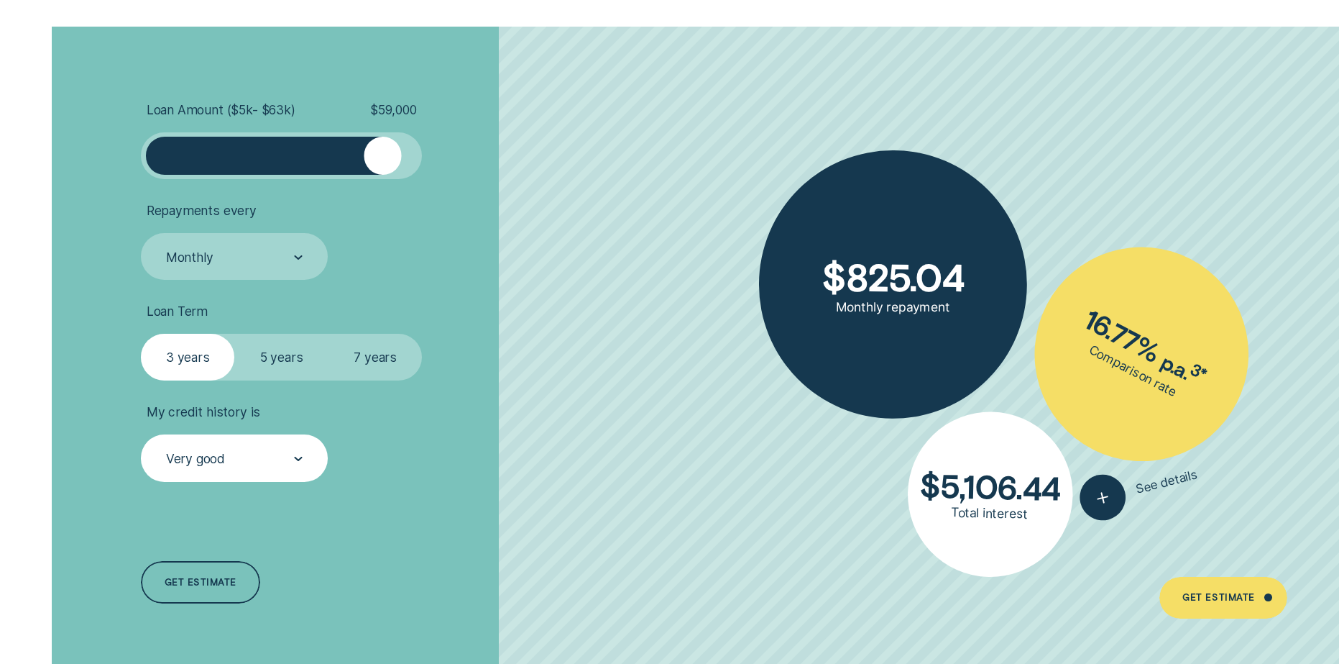
drag, startPoint x: 242, startPoint y: 161, endPoint x: 414, endPoint y: 161, distance: 171.8
click at [401, 161] on div at bounding box center [382, 155] width 37 height 37
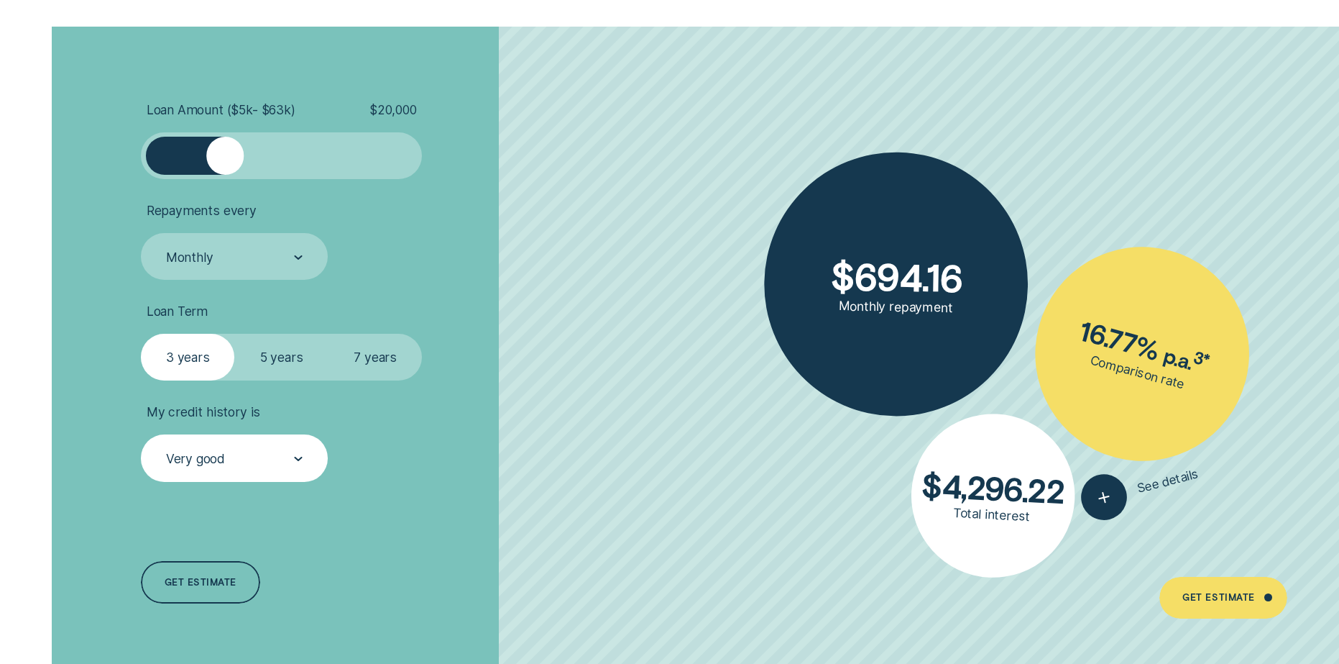
drag, startPoint x: 404, startPoint y: 163, endPoint x: 225, endPoint y: 161, distance: 179.0
click at [225, 161] on div at bounding box center [224, 155] width 37 height 37
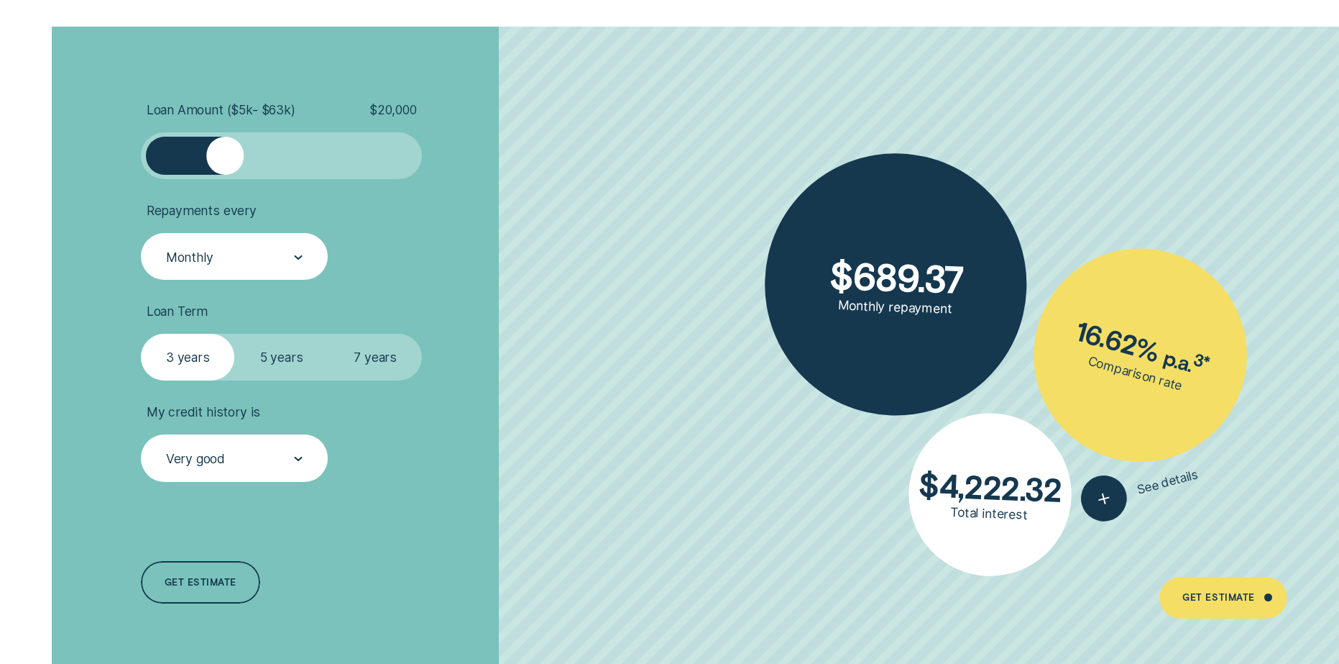
click at [245, 260] on div "Monthly" at bounding box center [234, 257] width 139 height 18
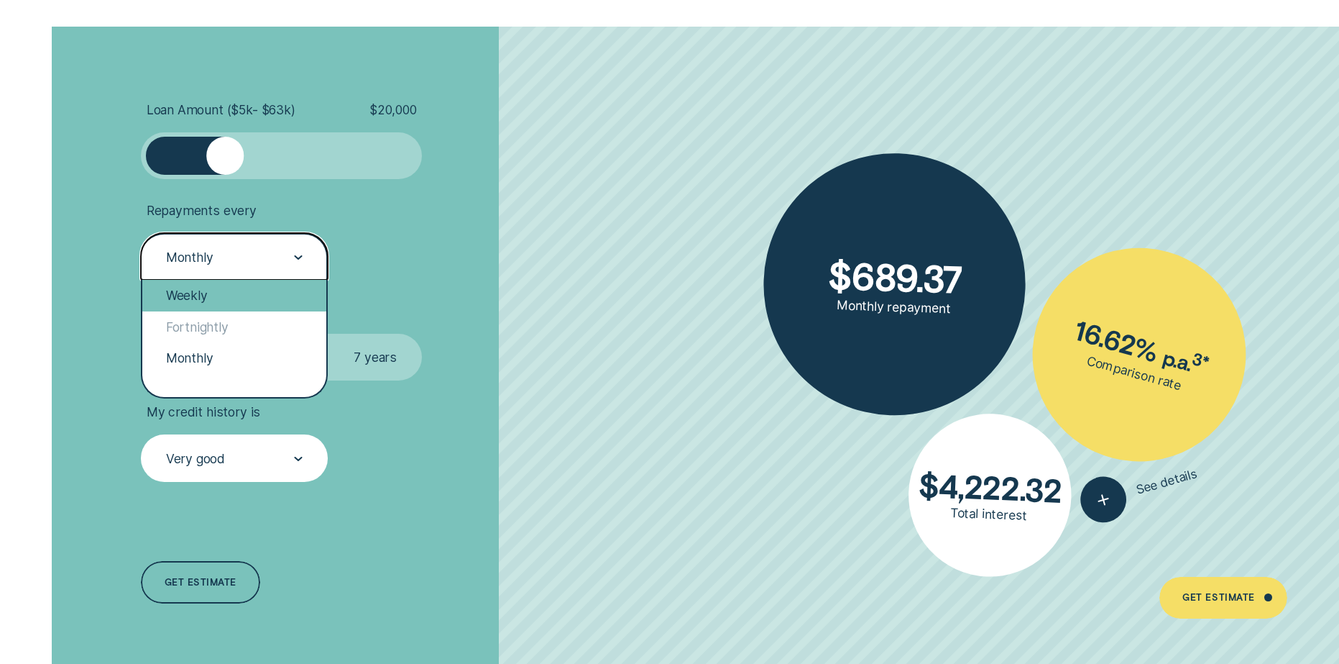
click at [203, 296] on div "Weekly" at bounding box center [234, 295] width 184 height 31
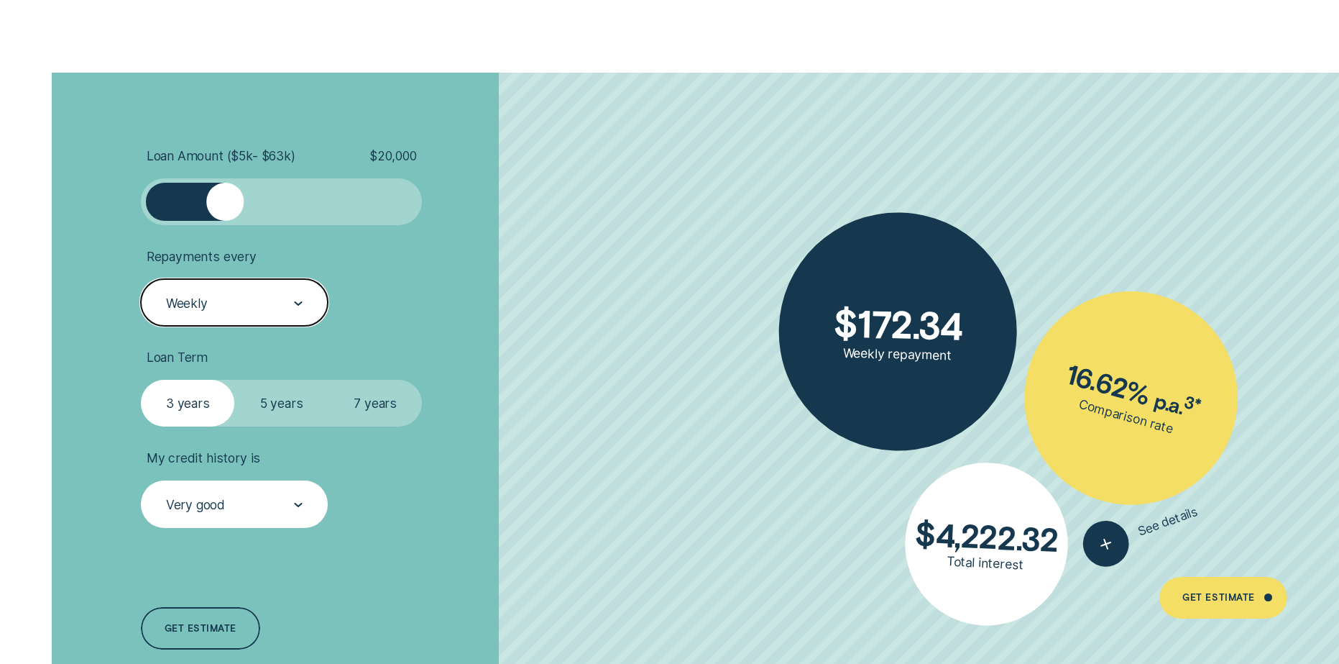
scroll to position [3164, 0]
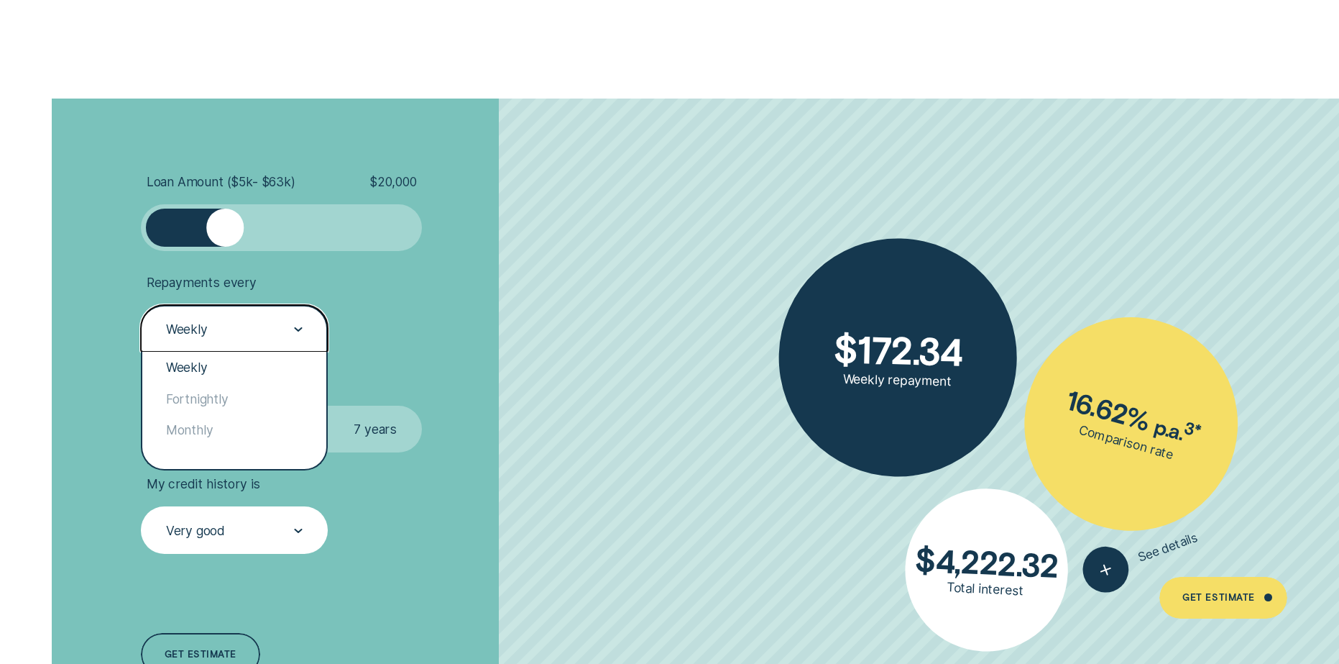
click at [282, 310] on div "Weekly" at bounding box center [234, 328] width 187 height 47
click at [210, 395] on div "Fortnightly" at bounding box center [234, 398] width 184 height 31
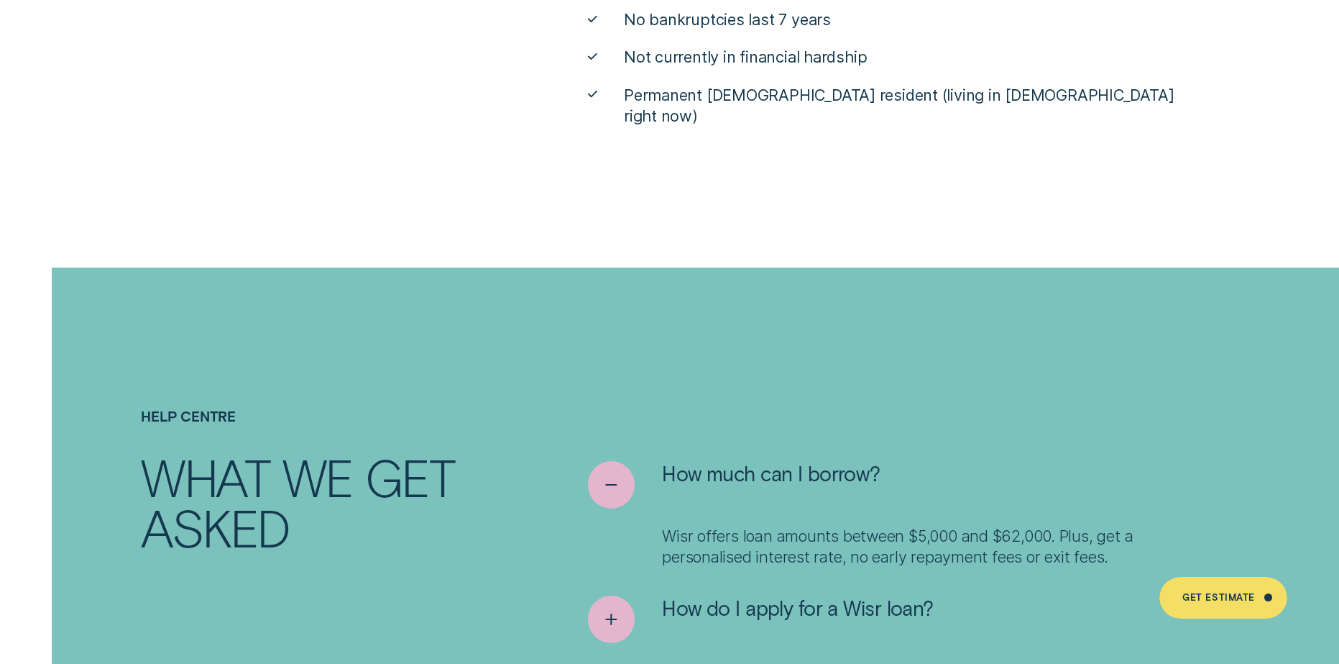
scroll to position [6830, 0]
